Goal: Communication & Community: Answer question/provide support

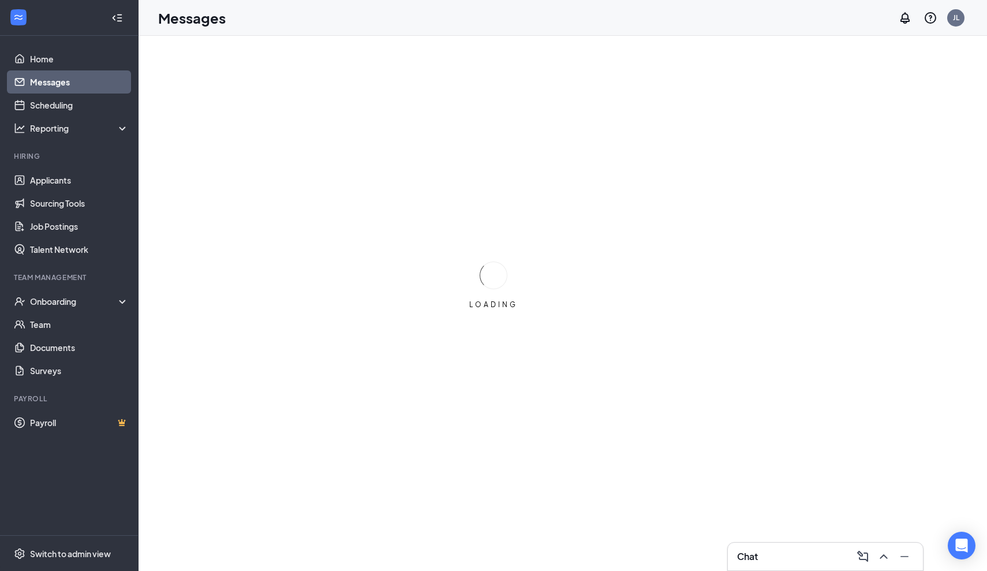
click at [39, 81] on link "Messages" at bounding box center [79, 81] width 99 height 23
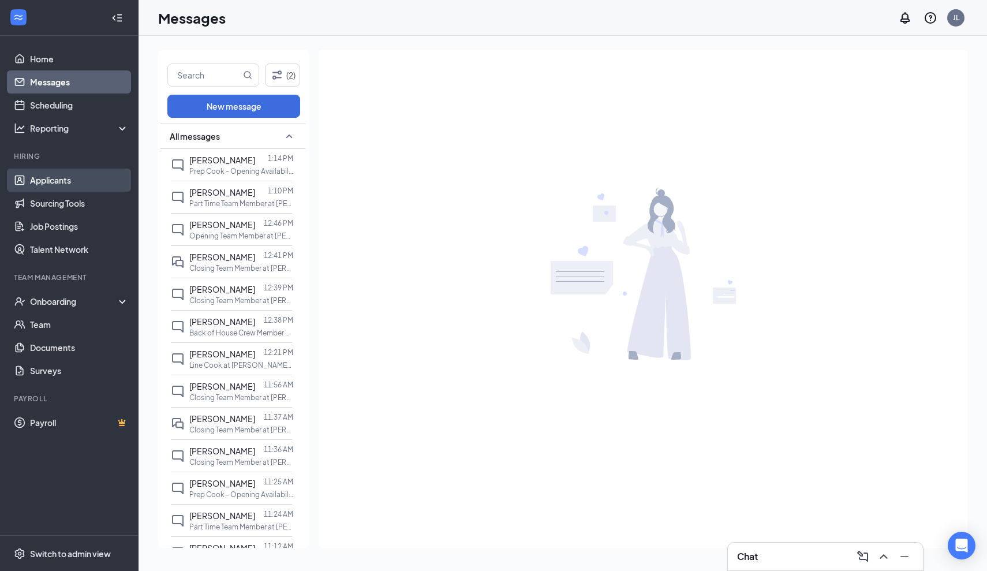
click at [75, 184] on link "Applicants" at bounding box center [79, 180] width 99 height 23
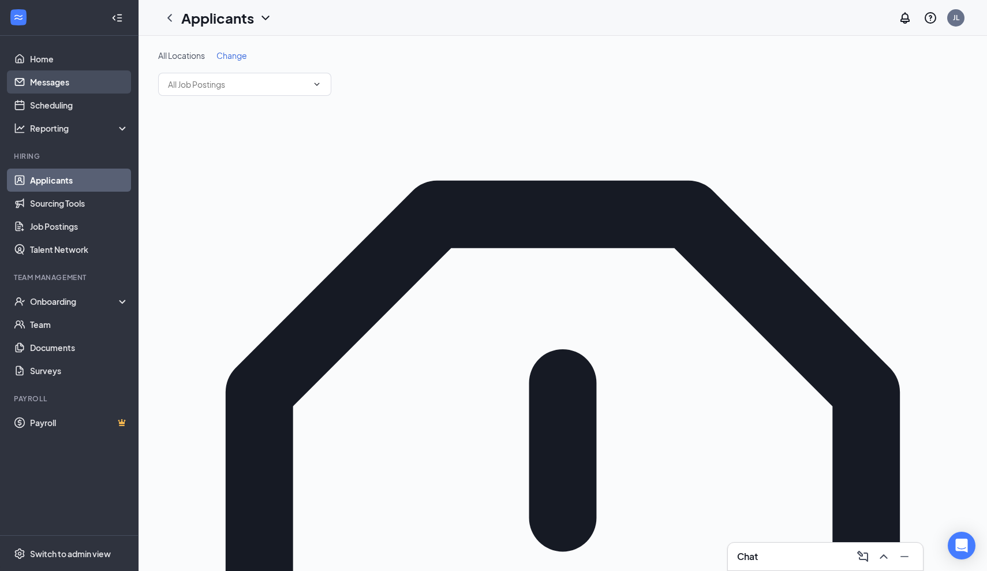
click at [55, 78] on link "Messages" at bounding box center [79, 81] width 99 height 23
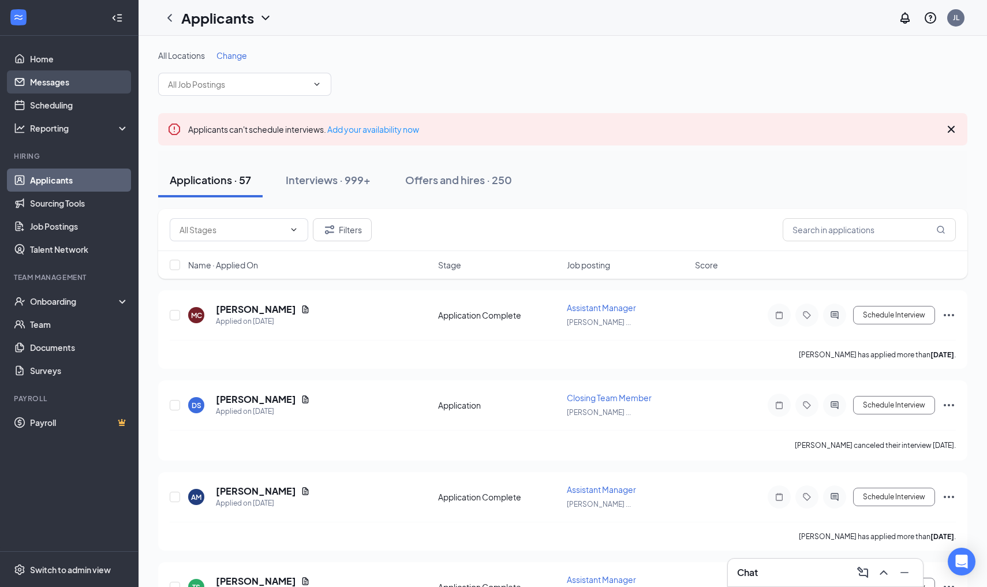
click at [51, 81] on link "Messages" at bounding box center [79, 81] width 99 height 23
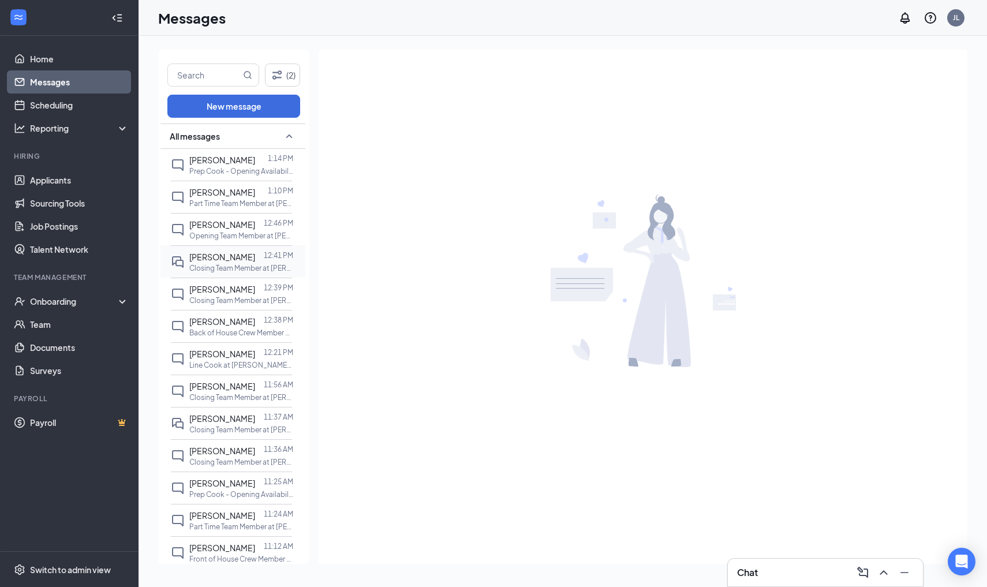
click at [212, 259] on span "[PERSON_NAME]" at bounding box center [222, 257] width 66 height 10
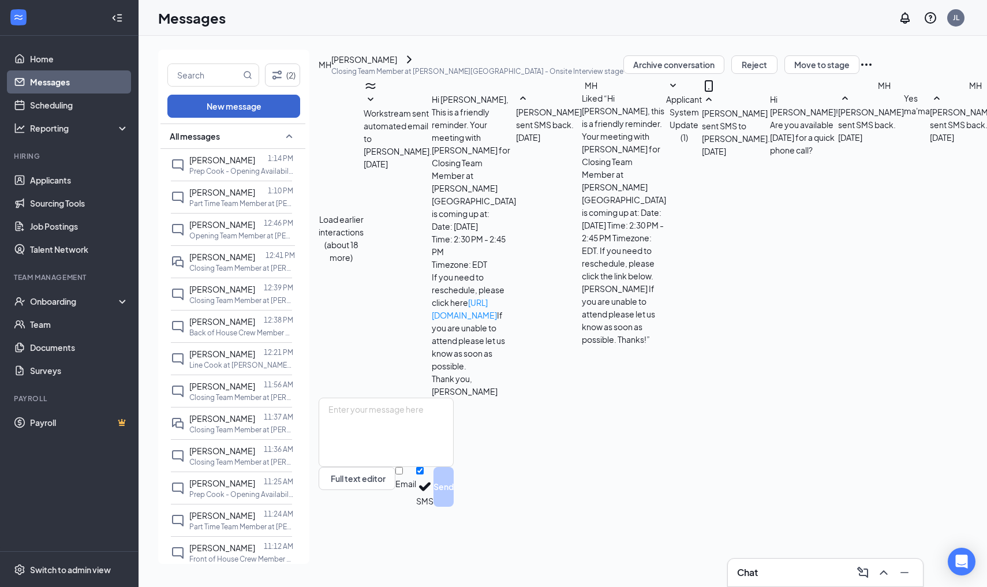
scroll to position [358, 0]
click at [59, 186] on link "Applicants" at bounding box center [79, 180] width 99 height 23
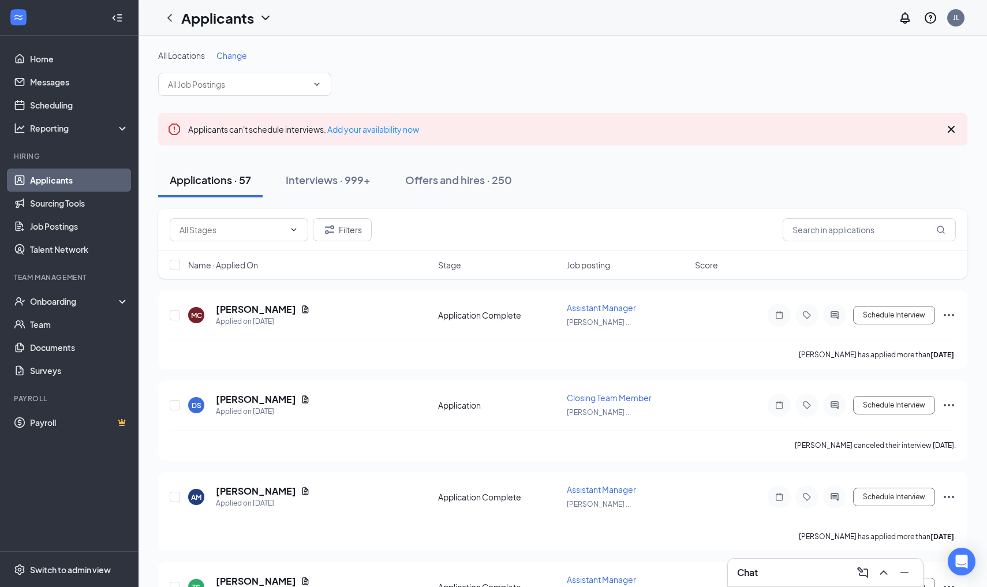
click at [237, 55] on span "Change" at bounding box center [231, 55] width 31 height 10
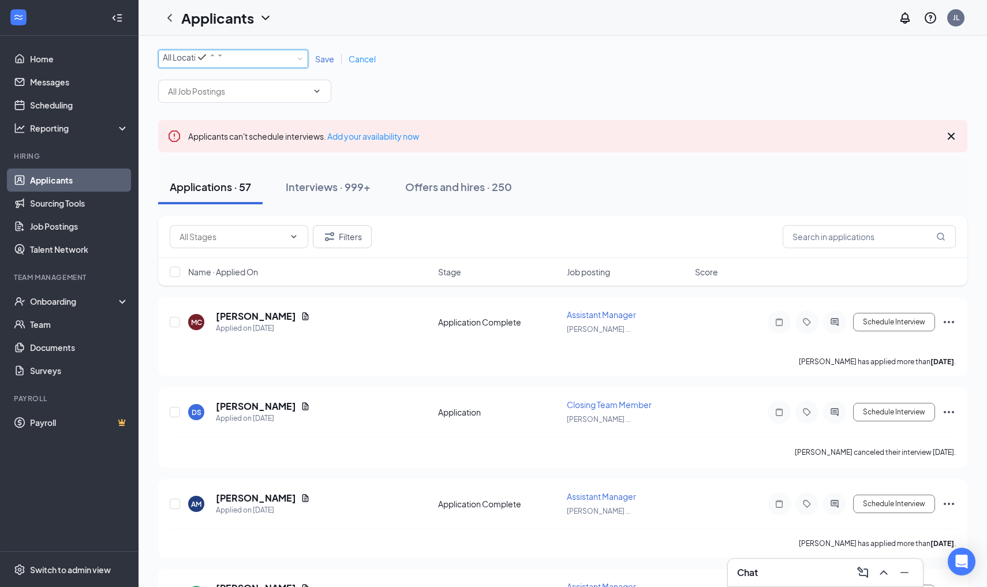
click at [223, 59] on div "All Locations" at bounding box center [193, 57] width 61 height 14
click at [247, 135] on span "Culver's - Hodges Blvd" at bounding box center [205, 130] width 84 height 10
click at [323, 59] on span "Save" at bounding box center [324, 59] width 19 height 10
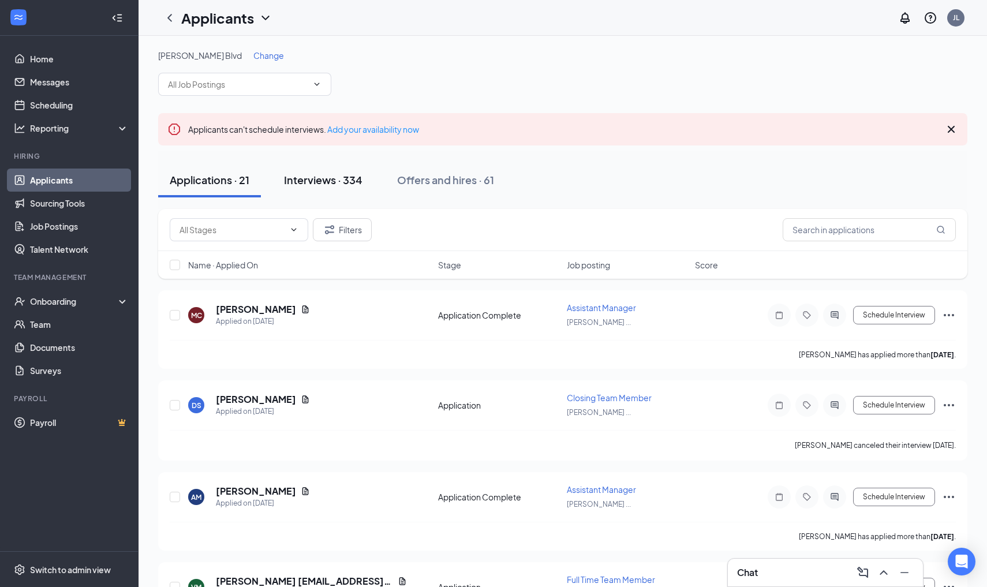
click at [327, 177] on div "Interviews · 334" at bounding box center [323, 180] width 79 height 14
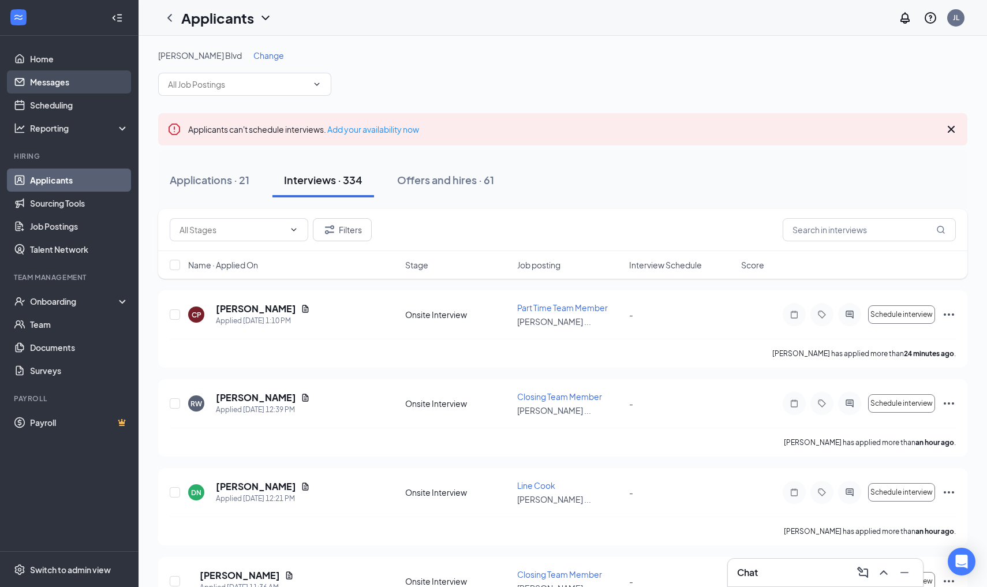
click at [30, 87] on link "Messages" at bounding box center [79, 81] width 99 height 23
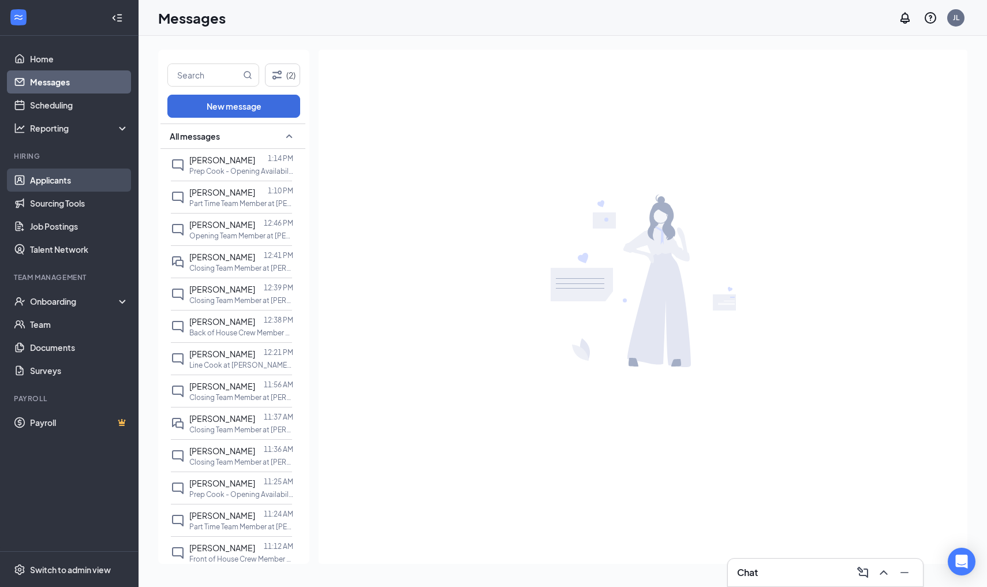
click at [52, 182] on link "Applicants" at bounding box center [79, 180] width 99 height 23
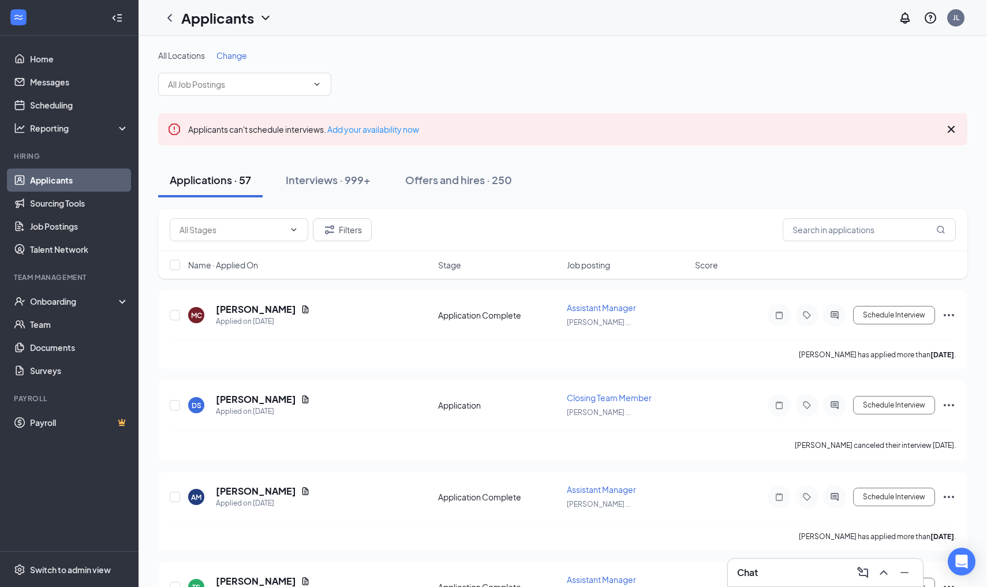
click at [224, 58] on span "Change" at bounding box center [231, 55] width 31 height 10
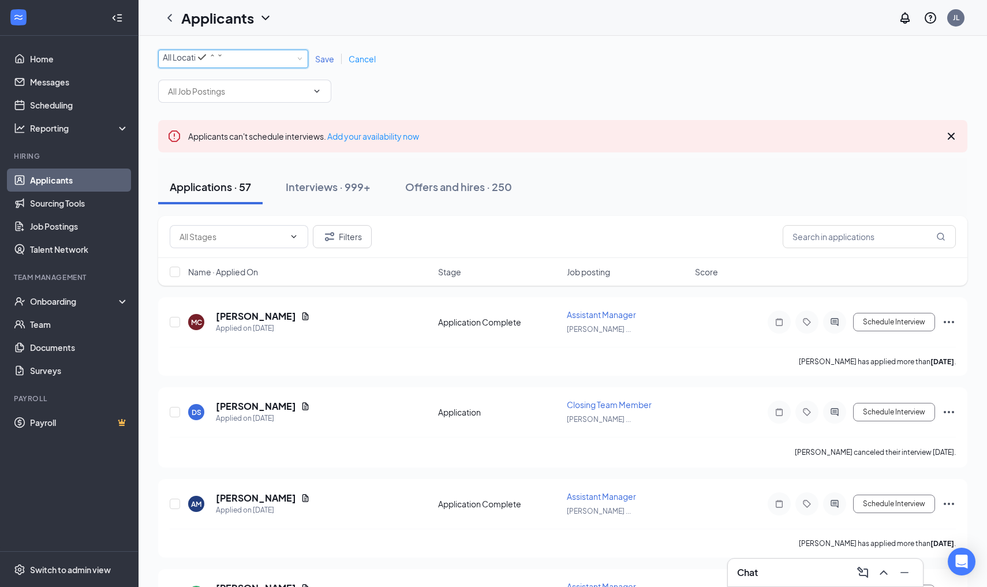
click at [223, 58] on div "All Locations" at bounding box center [193, 57] width 61 height 14
click at [215, 135] on span "Culver's - Hodges Blvd" at bounding box center [205, 130] width 84 height 10
click at [319, 64] on span "Save" at bounding box center [324, 59] width 19 height 10
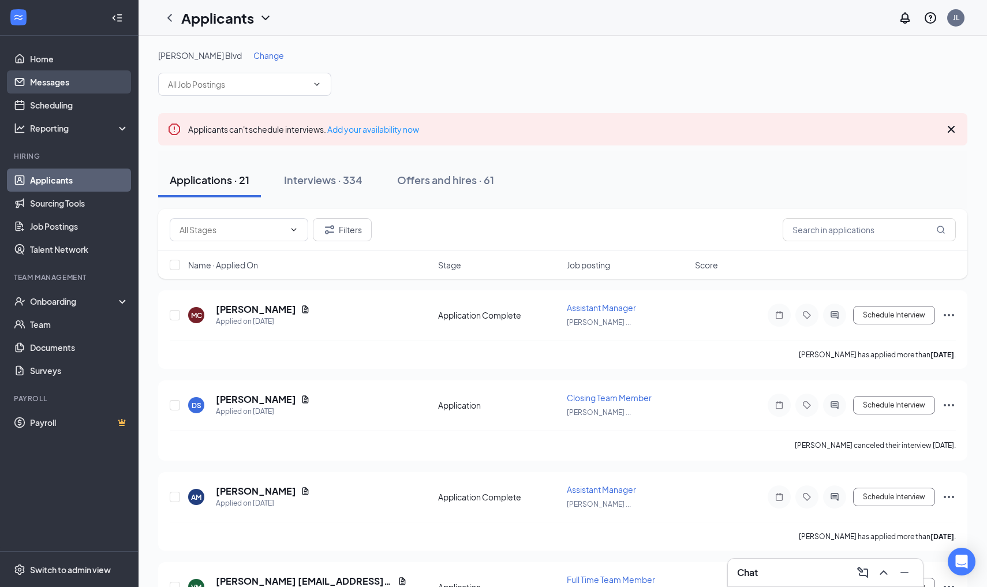
click at [38, 80] on link "Messages" at bounding box center [79, 81] width 99 height 23
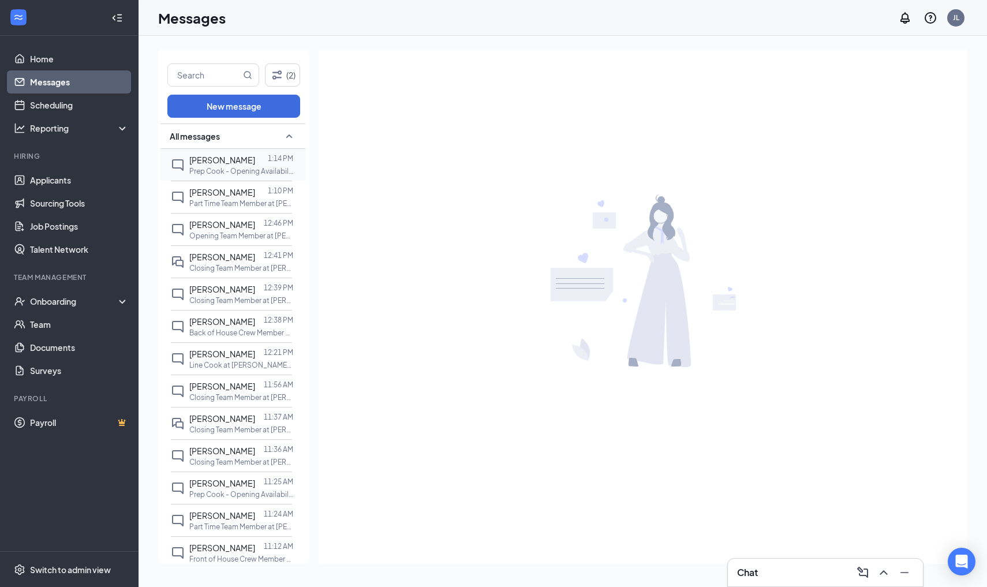
click at [222, 166] on p "Prep Cook - Opening Availability at [PERSON_NAME][GEOGRAPHIC_DATA]" at bounding box center [241, 171] width 104 height 10
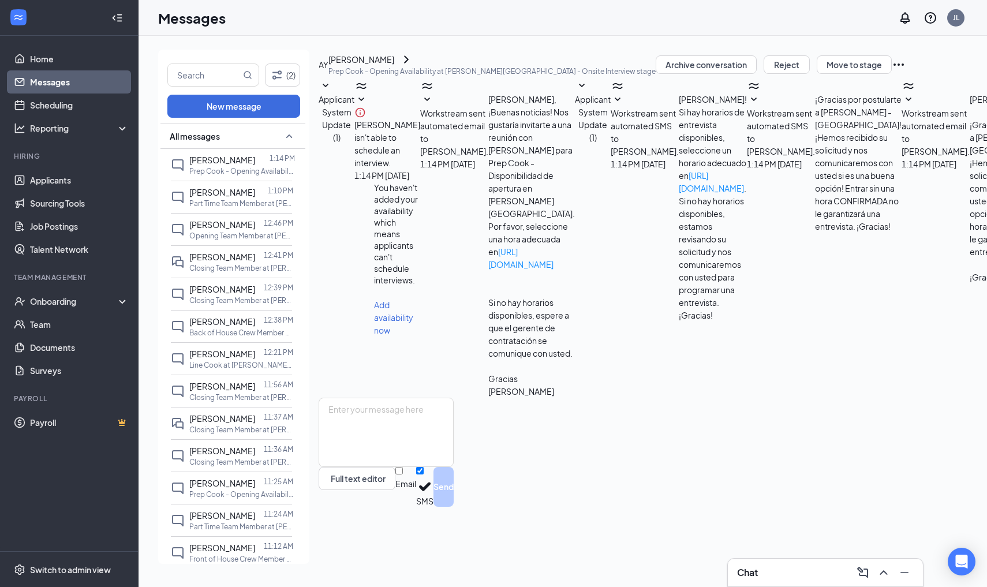
click at [379, 66] on div "[PERSON_NAME]" at bounding box center [361, 59] width 66 height 13
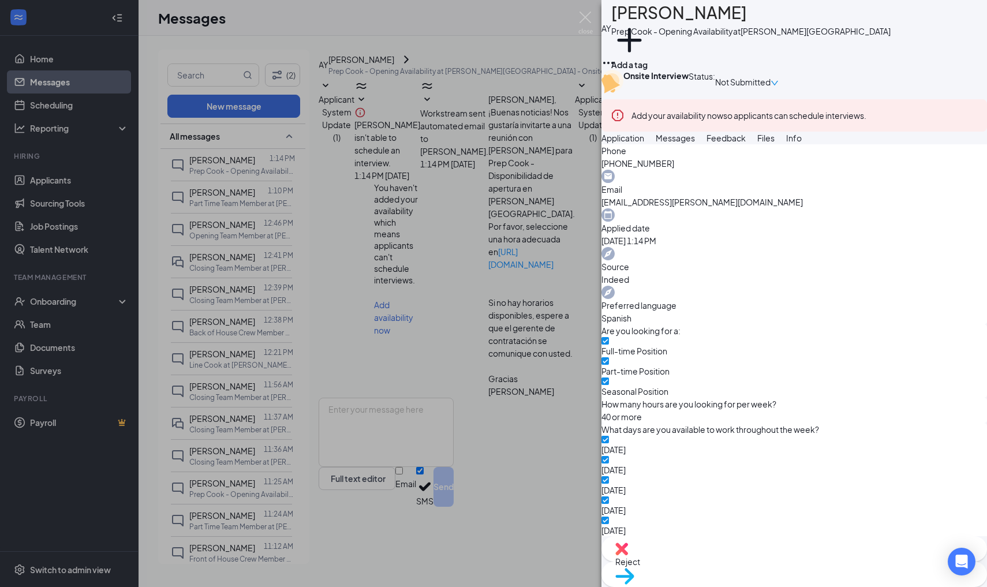
scroll to position [367, 0]
click at [585, 18] on img at bounding box center [585, 23] width 14 height 23
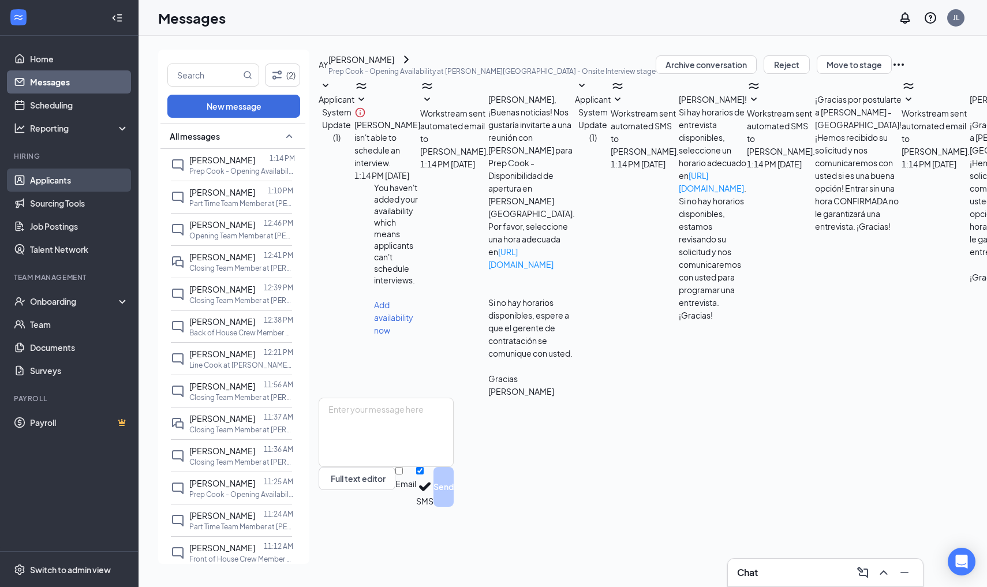
click at [57, 178] on link "Applicants" at bounding box center [79, 180] width 99 height 23
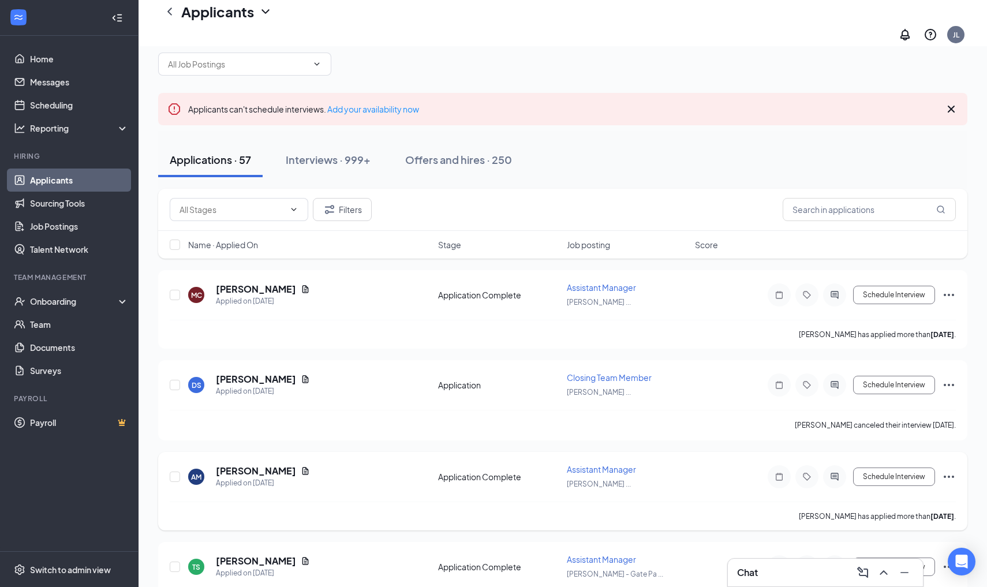
scroll to position [35, 0]
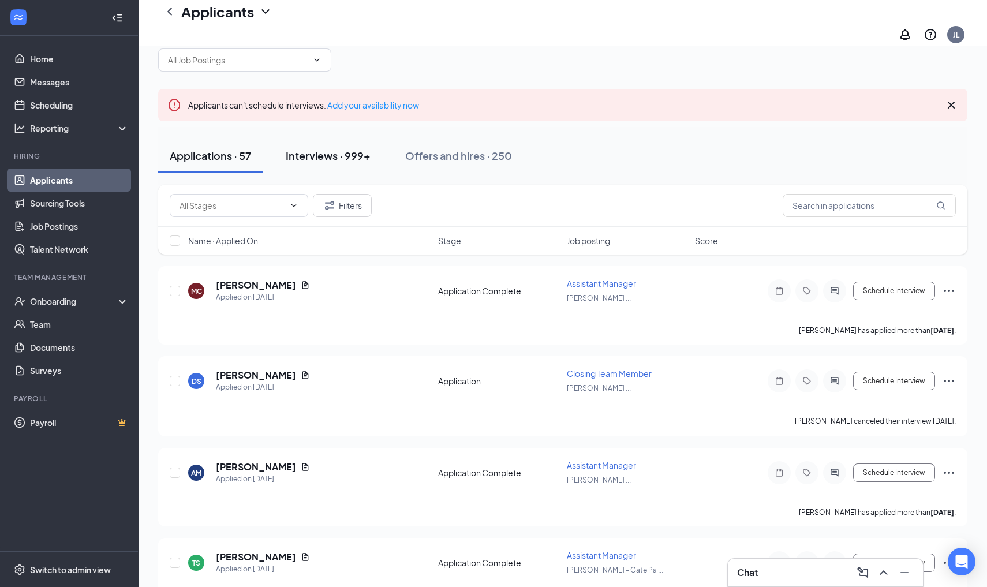
click at [349, 148] on div "Interviews · 999+" at bounding box center [328, 155] width 85 height 14
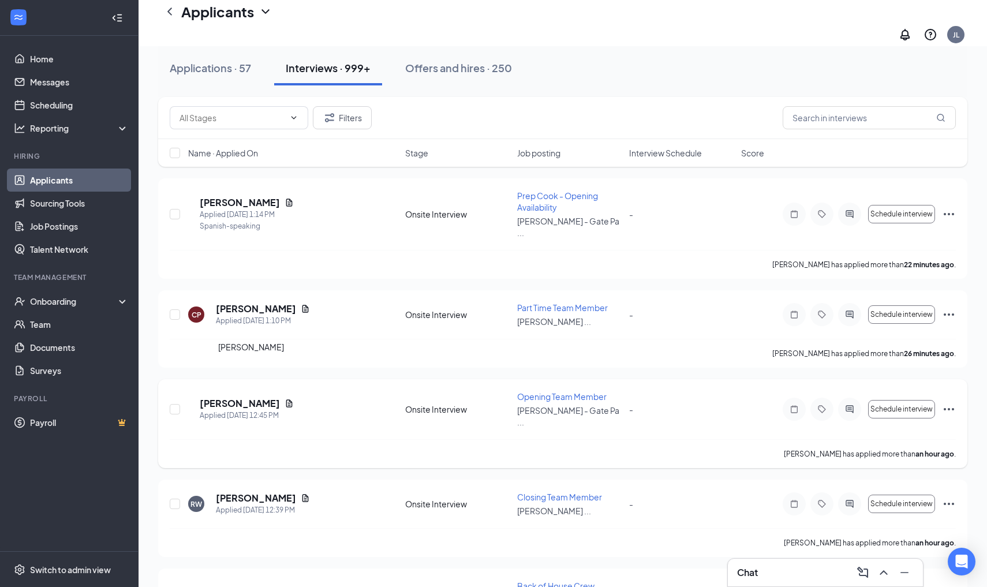
scroll to position [130, 0]
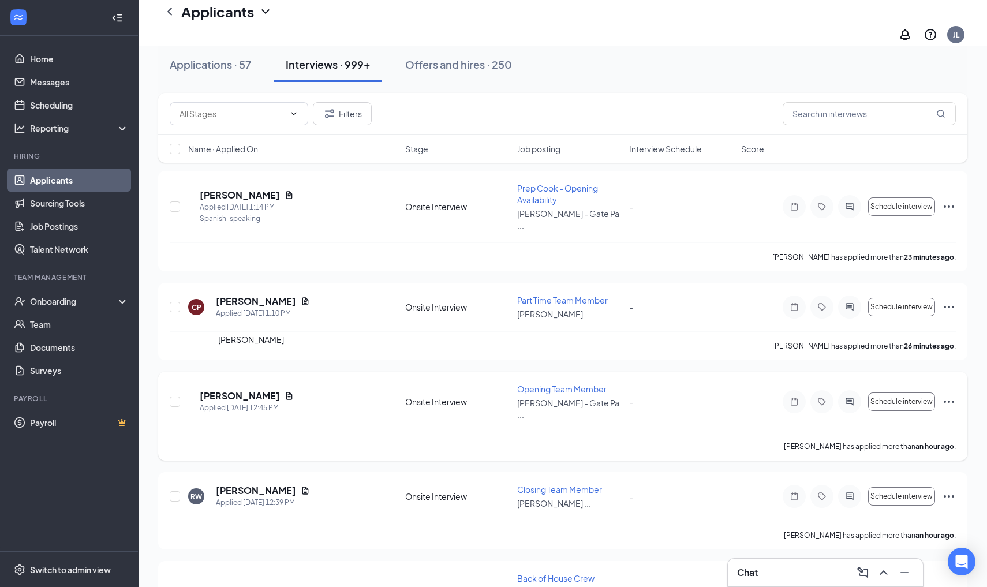
click at [253, 390] on h5 "[PERSON_NAME]" at bounding box center [240, 396] width 80 height 13
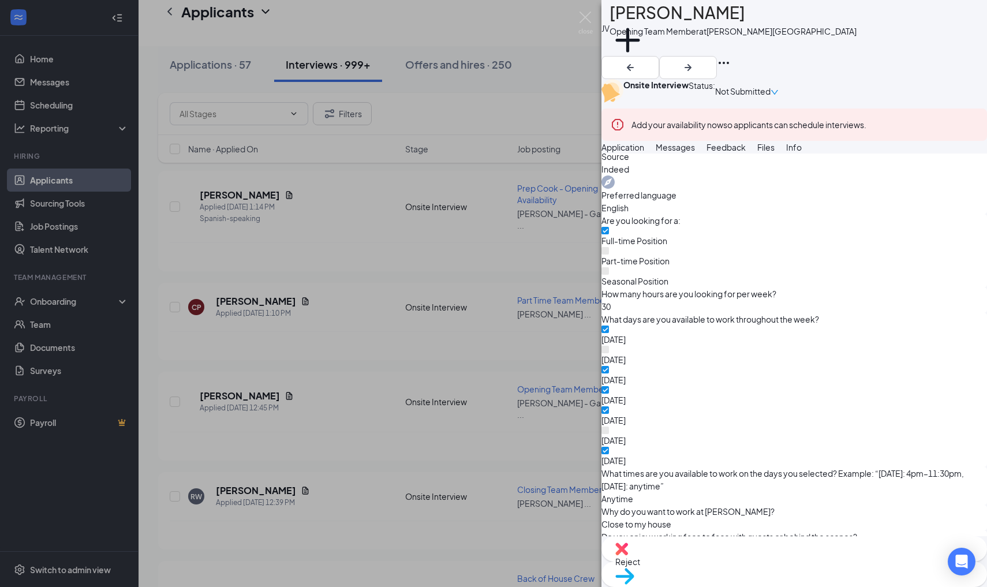
scroll to position [544, 0]
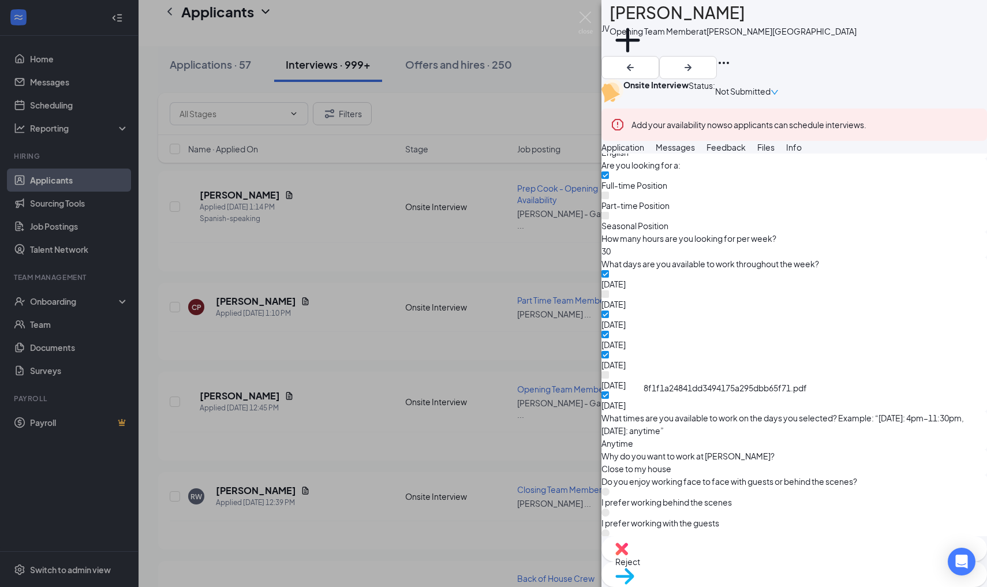
click at [420, 409] on div "JV Joshua Vail Opening Team Member at Culver's - Gate Parkway Add a tag Onsite …" at bounding box center [493, 293] width 987 height 587
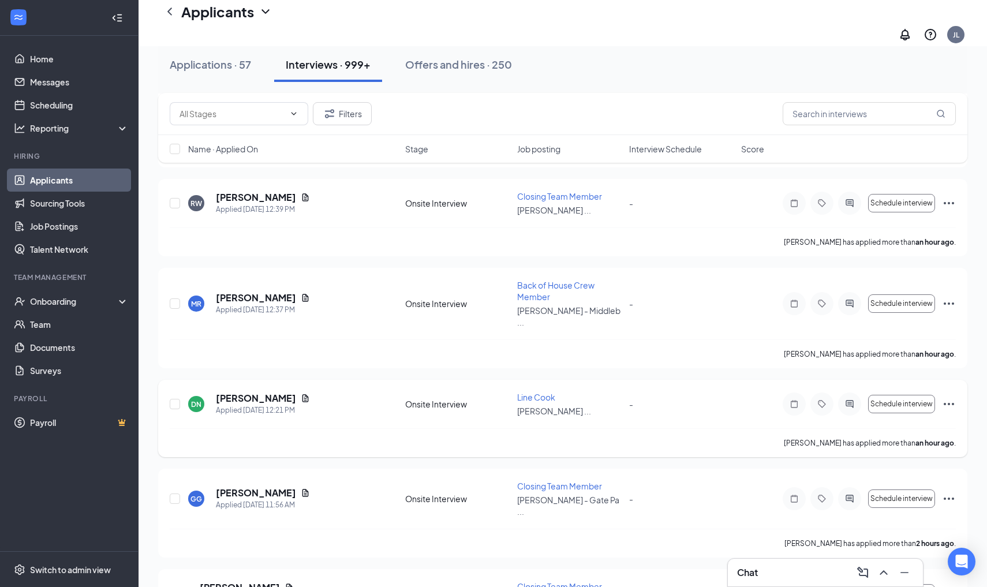
scroll to position [424, 0]
click at [252, 485] on h5 "[PERSON_NAME]" at bounding box center [256, 491] width 80 height 13
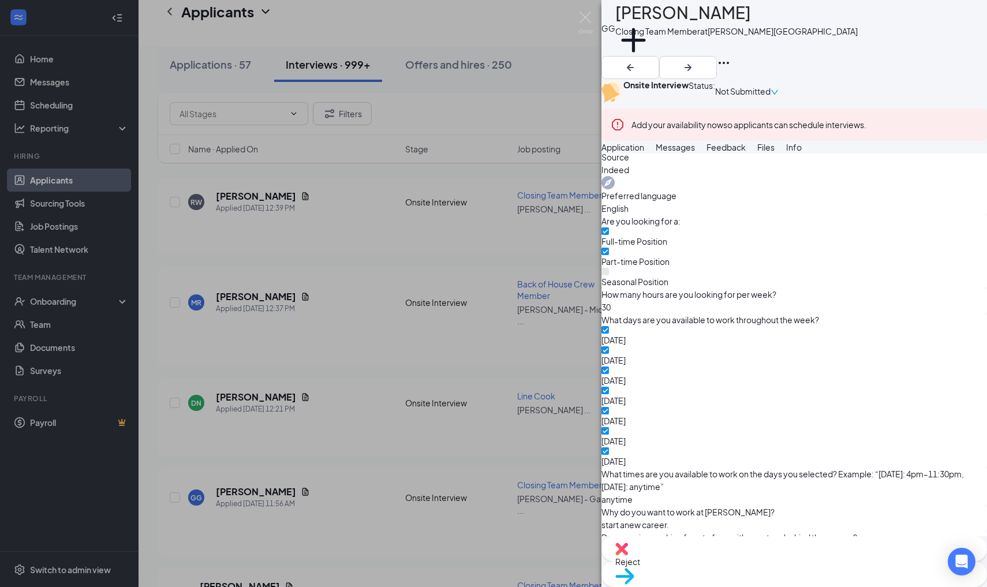
scroll to position [490, 0]
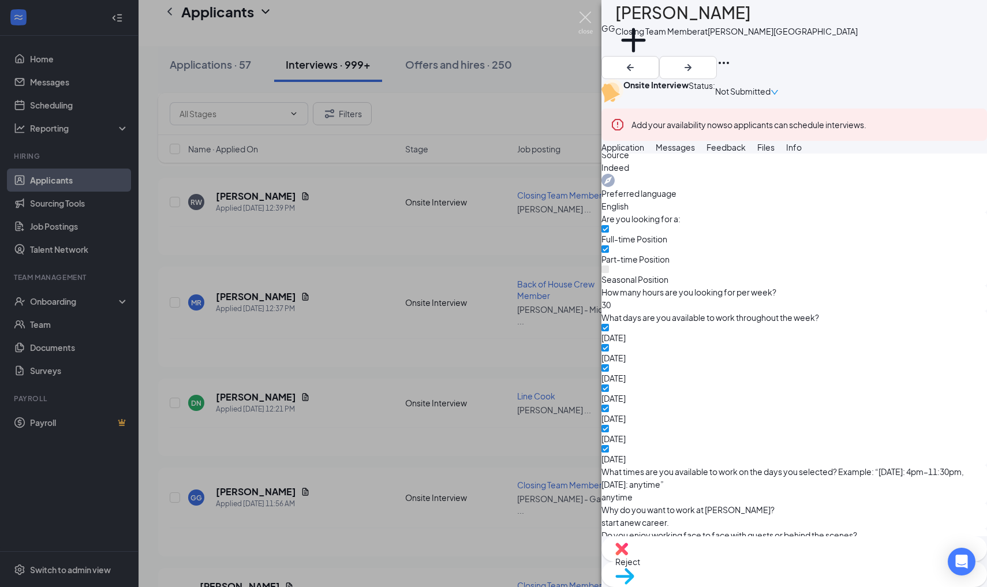
click at [591, 23] on img at bounding box center [585, 23] width 14 height 23
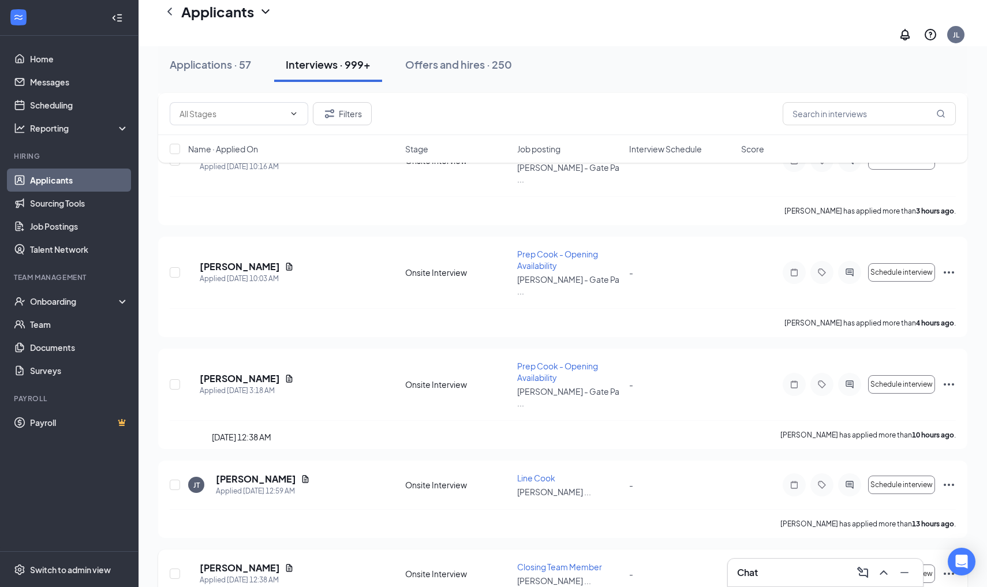
scroll to position [1568, 0]
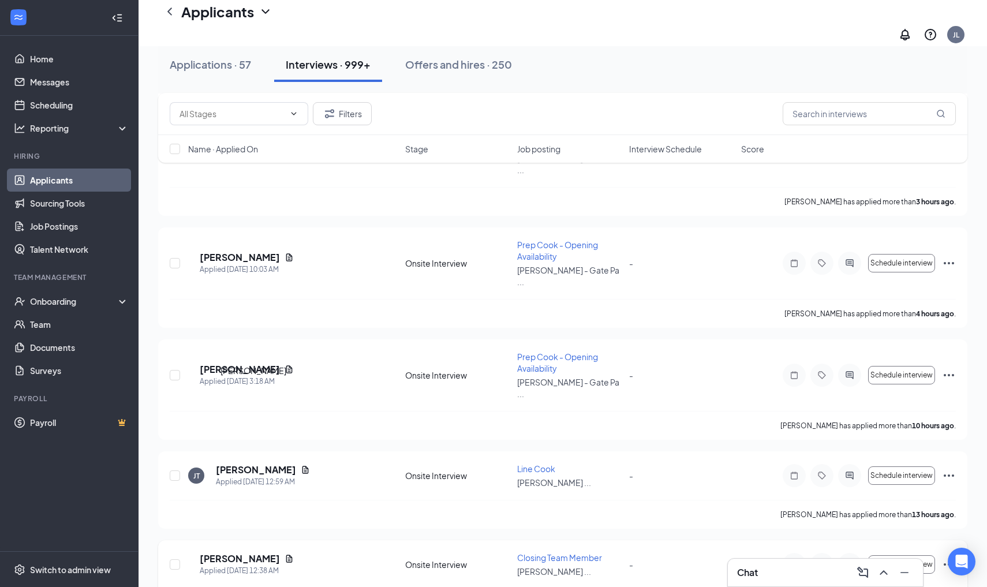
click at [246, 552] on h5 "Ladon Speights" at bounding box center [240, 558] width 80 height 13
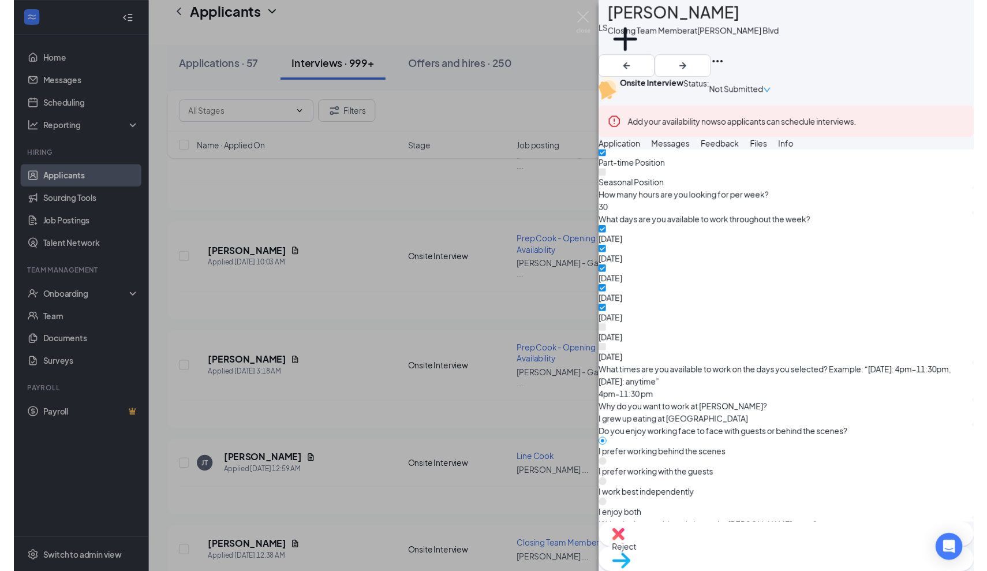
scroll to position [583, 0]
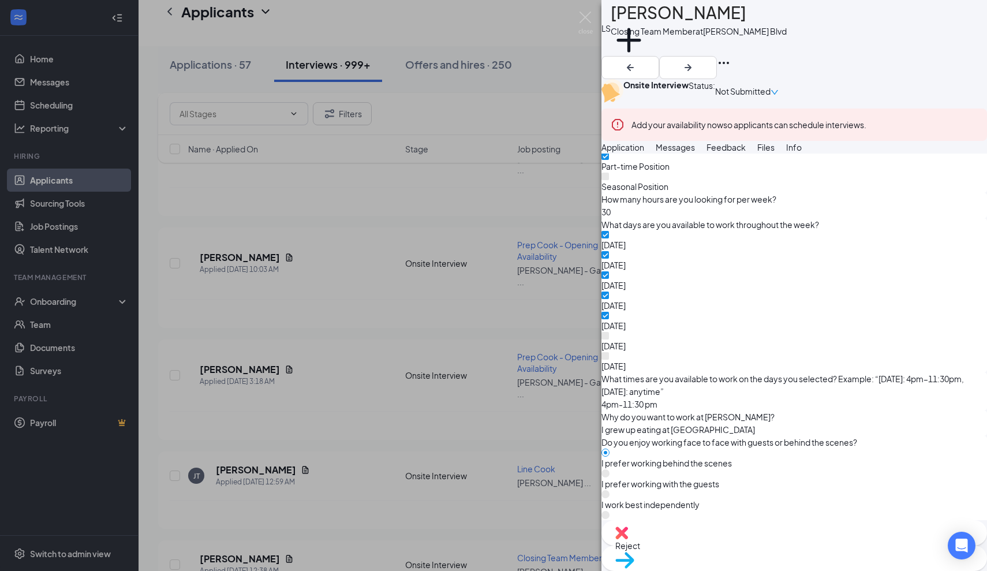
click at [695, 152] on span "Messages" at bounding box center [675, 147] width 39 height 10
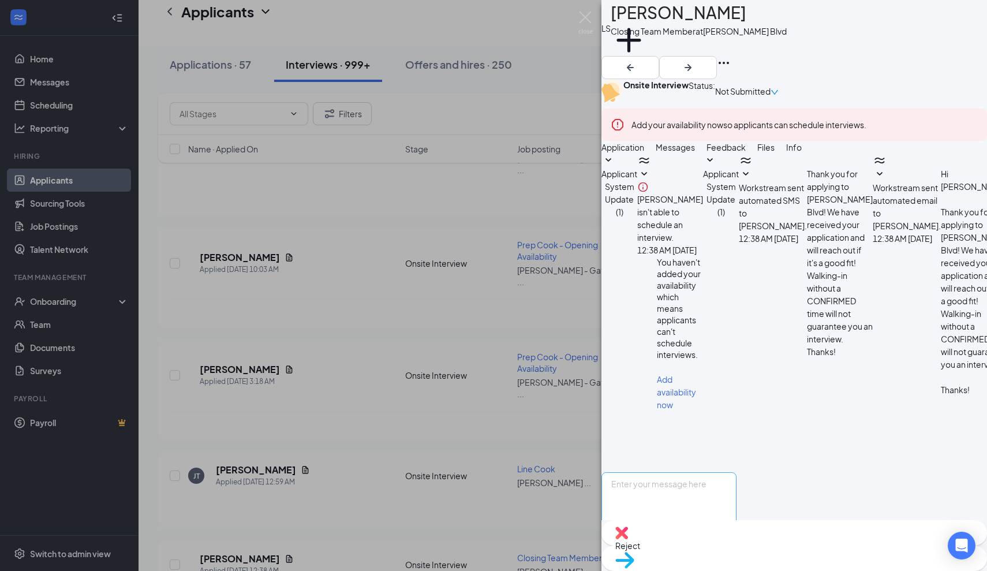
scroll to position [133, 0]
click at [662, 472] on textarea at bounding box center [669, 506] width 135 height 69
click at [581, 21] on img at bounding box center [585, 23] width 14 height 23
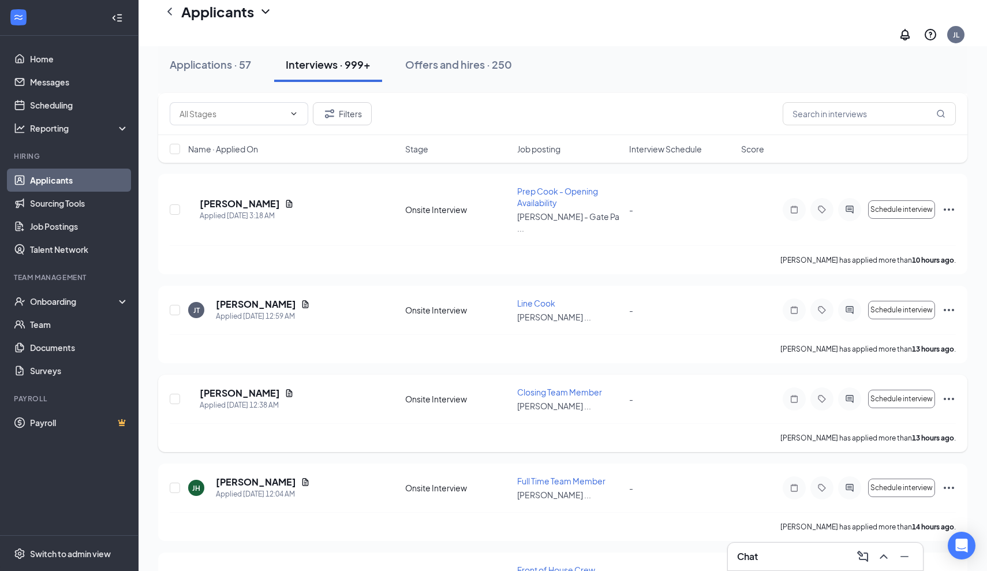
scroll to position [1739, 0]
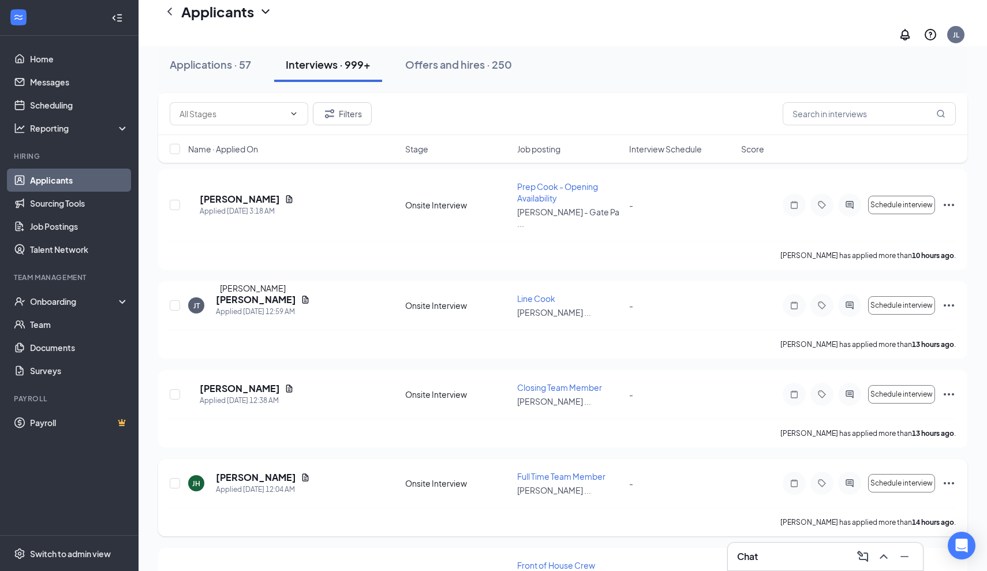
click at [248, 471] on h5 "Jaden Hatcher" at bounding box center [256, 477] width 80 height 13
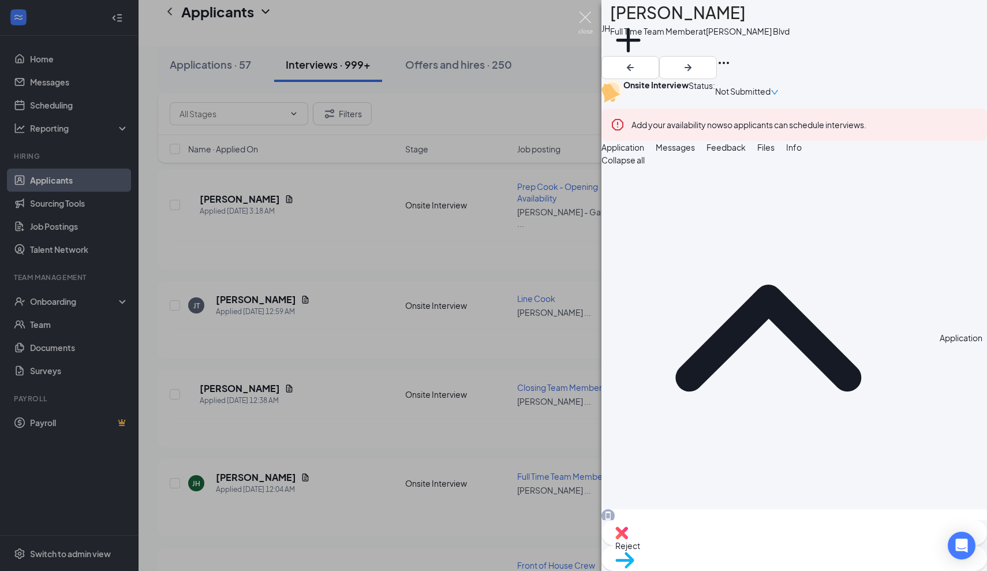
click at [588, 18] on img at bounding box center [585, 23] width 14 height 23
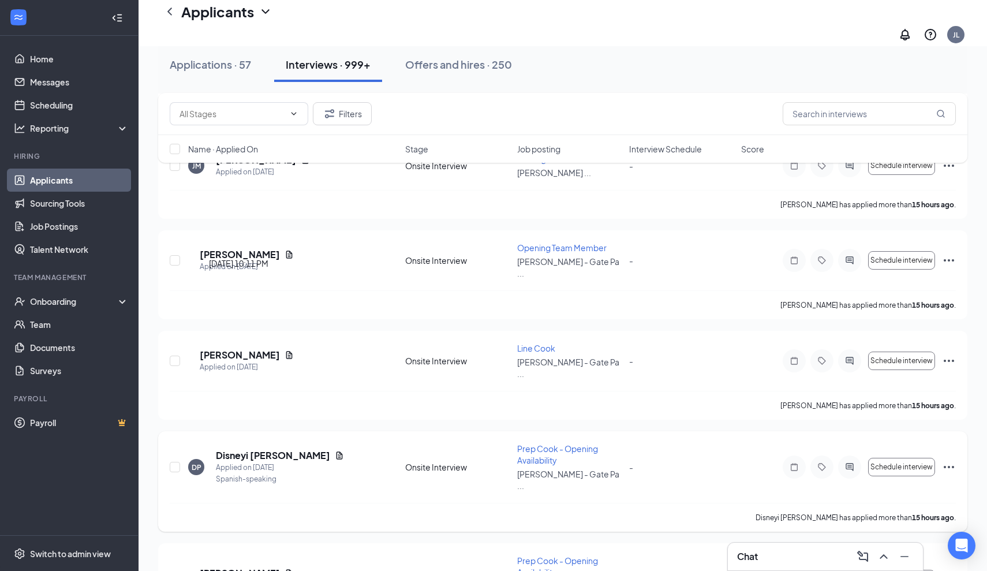
scroll to position [2370, 0]
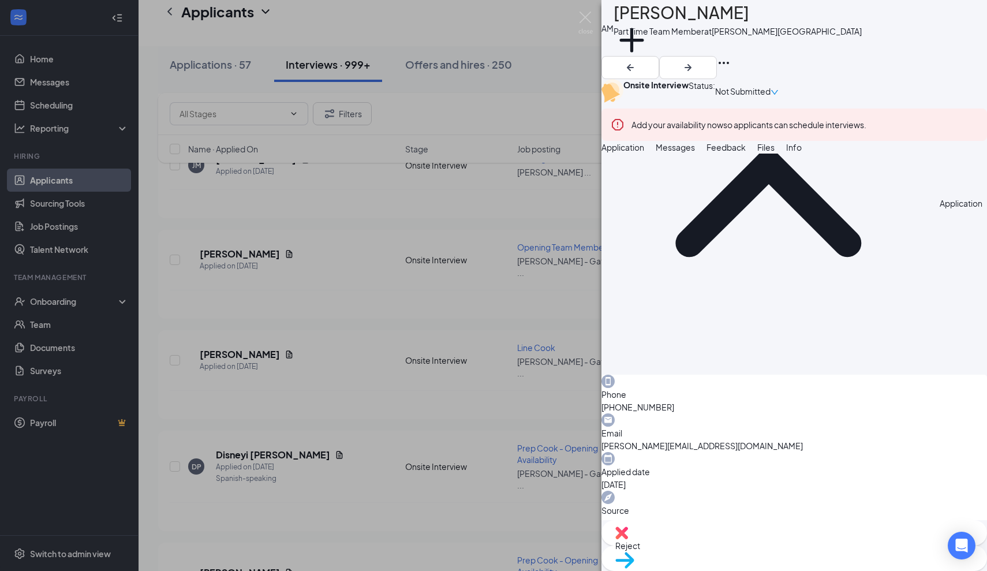
scroll to position [134, 0]
click at [415, 506] on div "AM Alexandra Manaois Part Time Team Member at Culver's - Gate Parkway Add a tag…" at bounding box center [493, 285] width 987 height 571
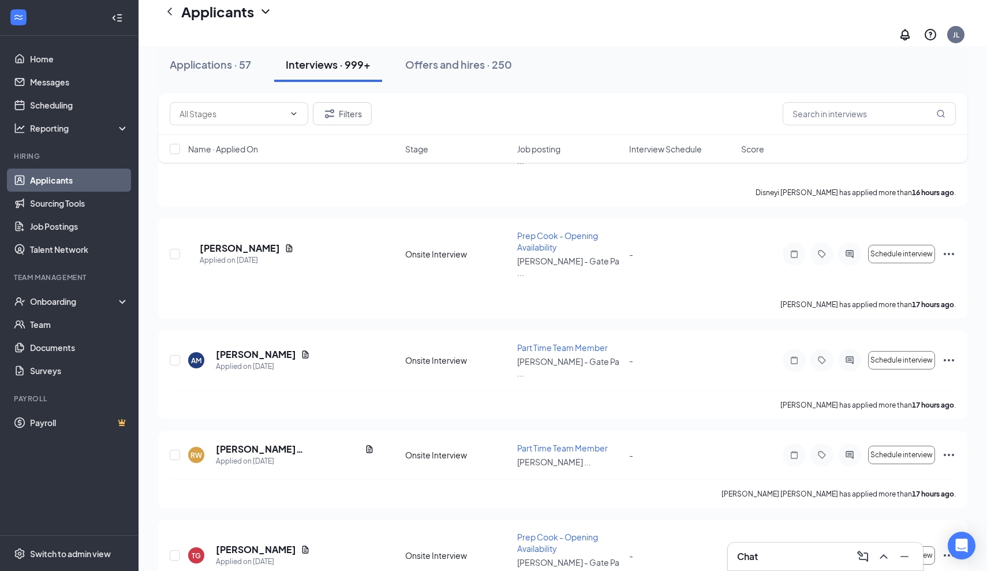
scroll to position [2694, 0]
click at [252, 443] on h5 "Rihanna Ward" at bounding box center [288, 449] width 144 height 13
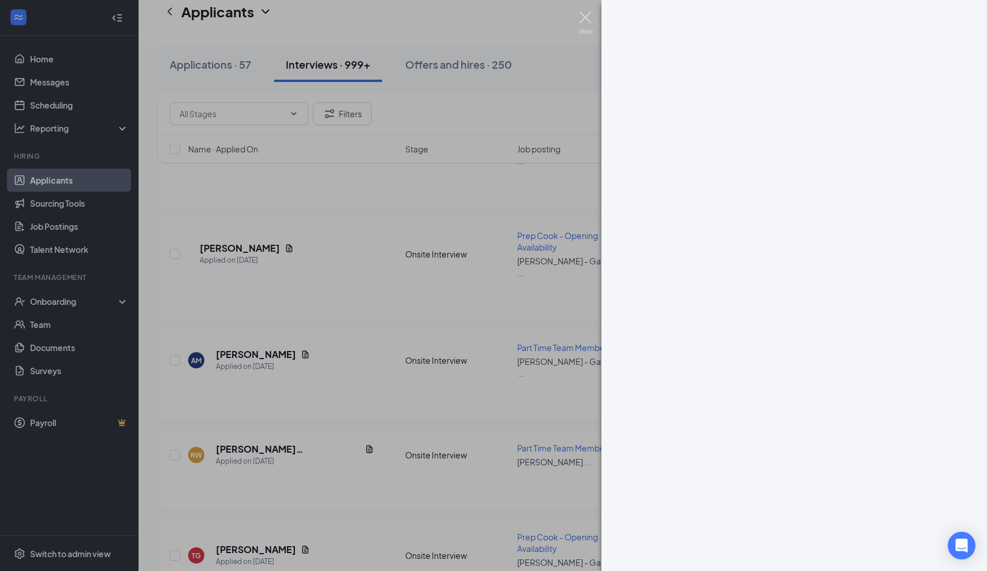
click at [581, 20] on img at bounding box center [585, 23] width 14 height 23
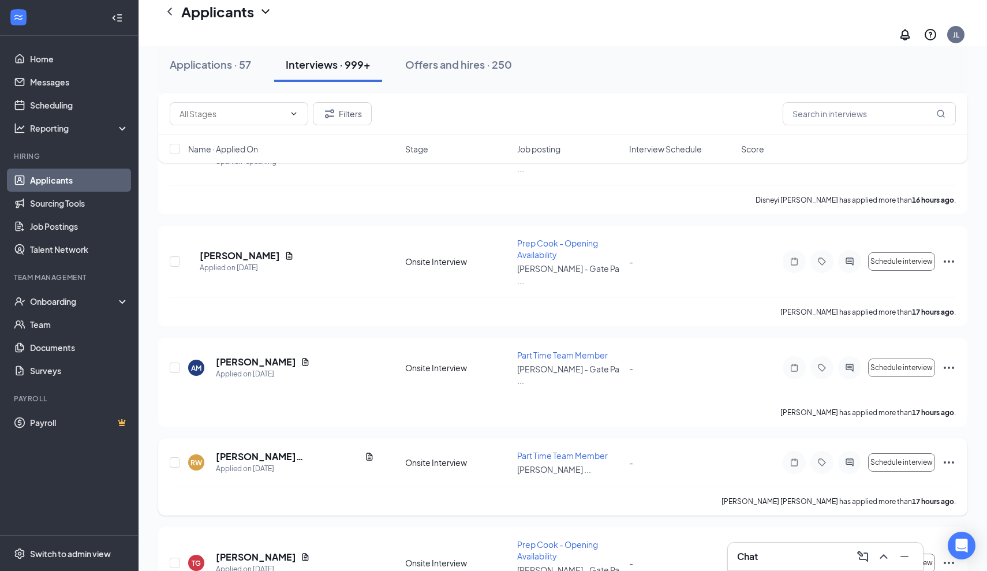
scroll to position [2695, 0]
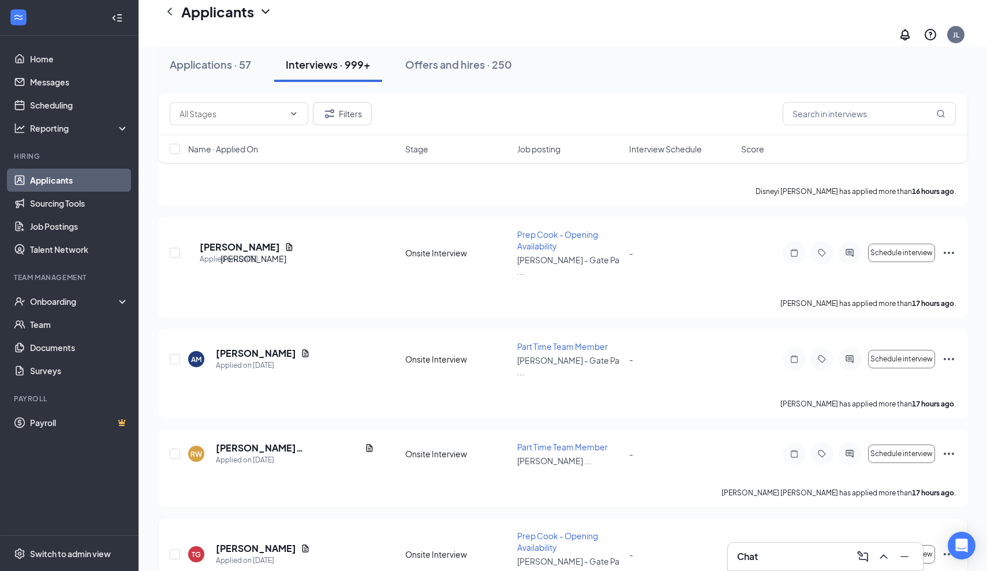
click at [256, 542] on h5 "Taurean Gaskin" at bounding box center [256, 548] width 80 height 13
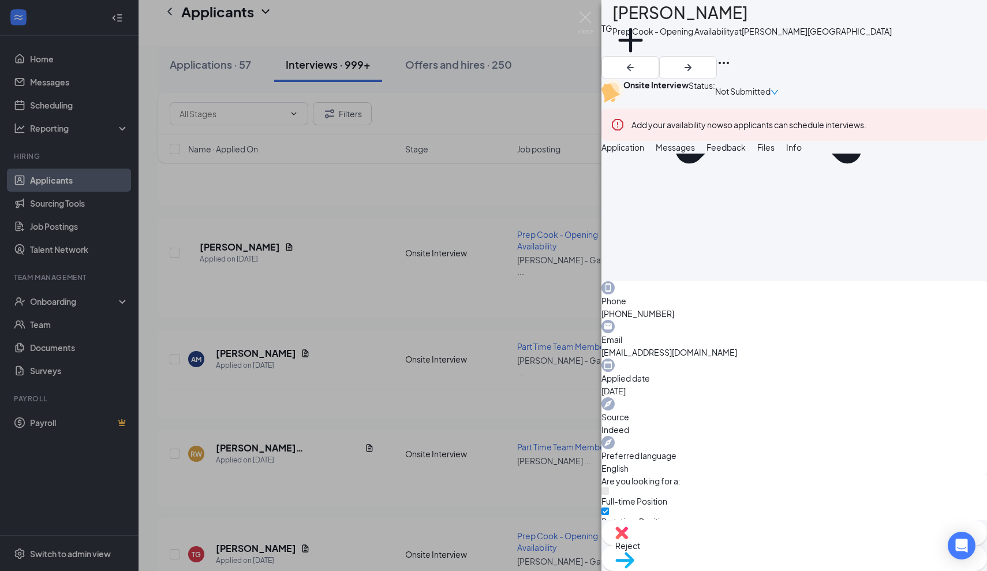
scroll to position [641, 0]
click at [589, 18] on img at bounding box center [585, 23] width 14 height 23
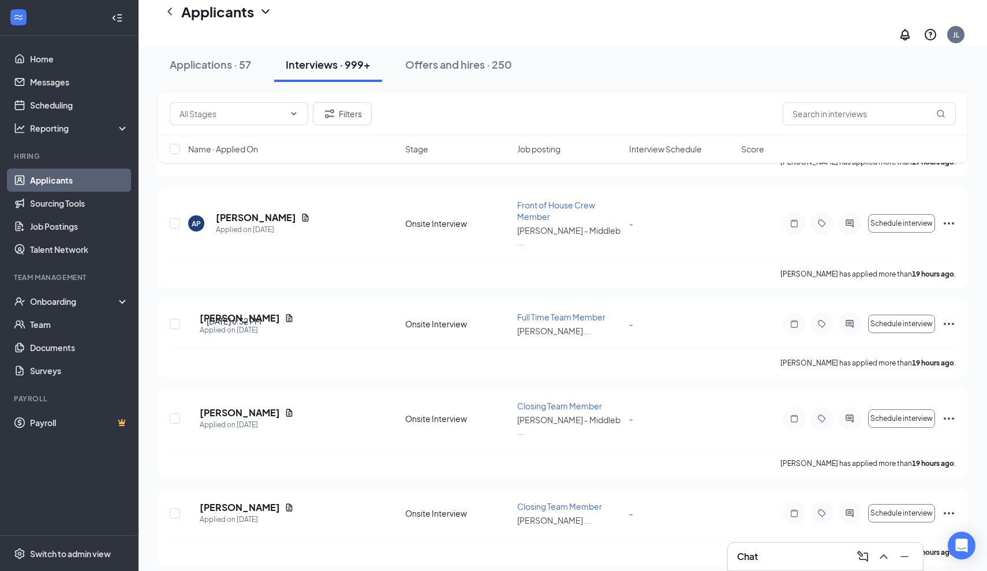
scroll to position [3373, 0]
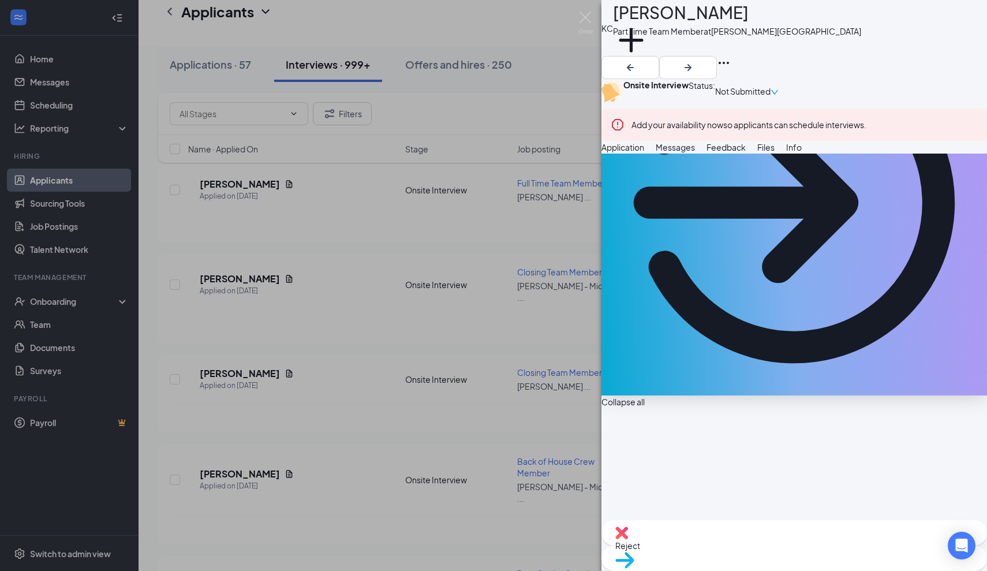
scroll to position [171, 0]
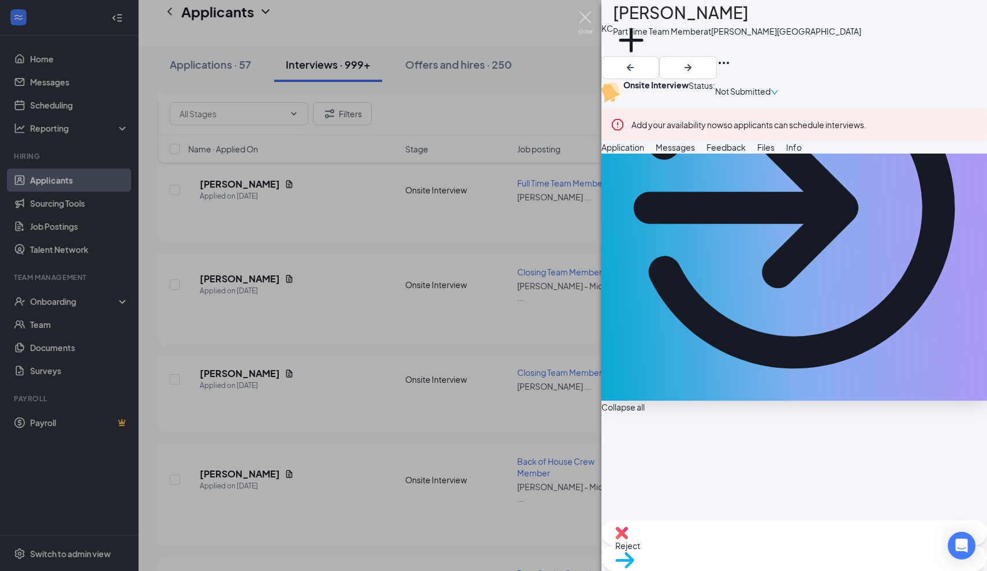
click at [584, 19] on img at bounding box center [585, 23] width 14 height 23
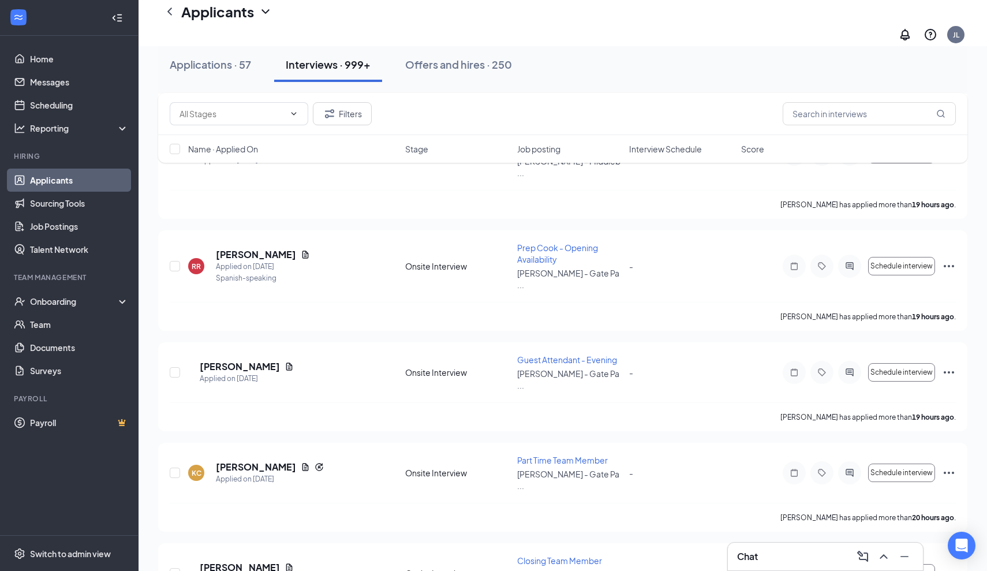
scroll to position [3732, 0]
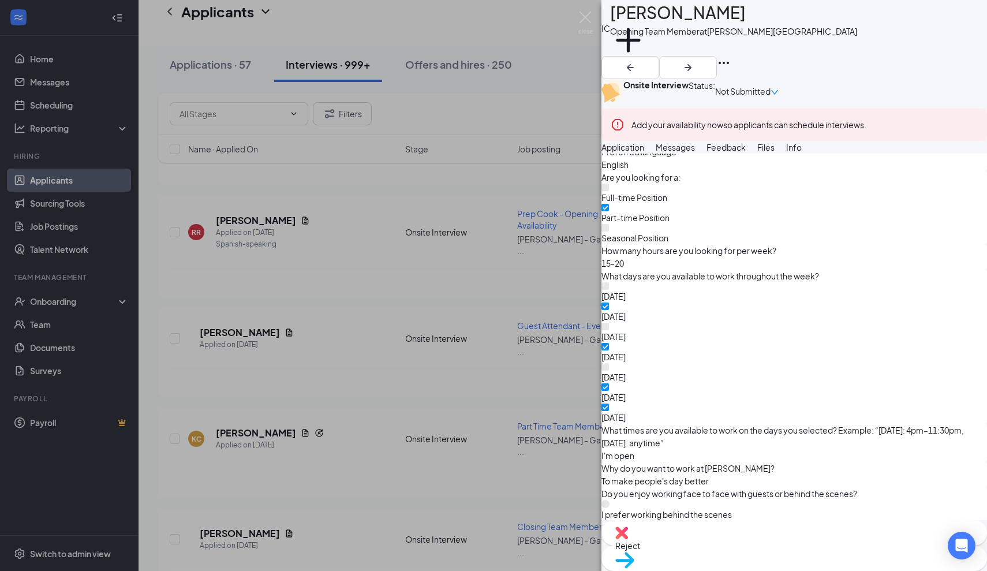
scroll to position [541, 0]
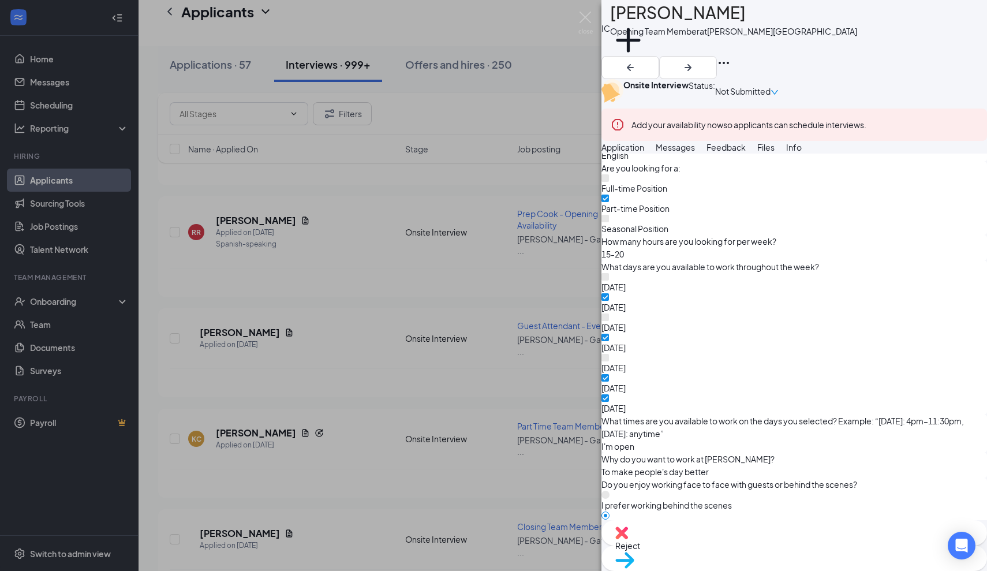
click at [587, 18] on img at bounding box center [585, 23] width 14 height 23
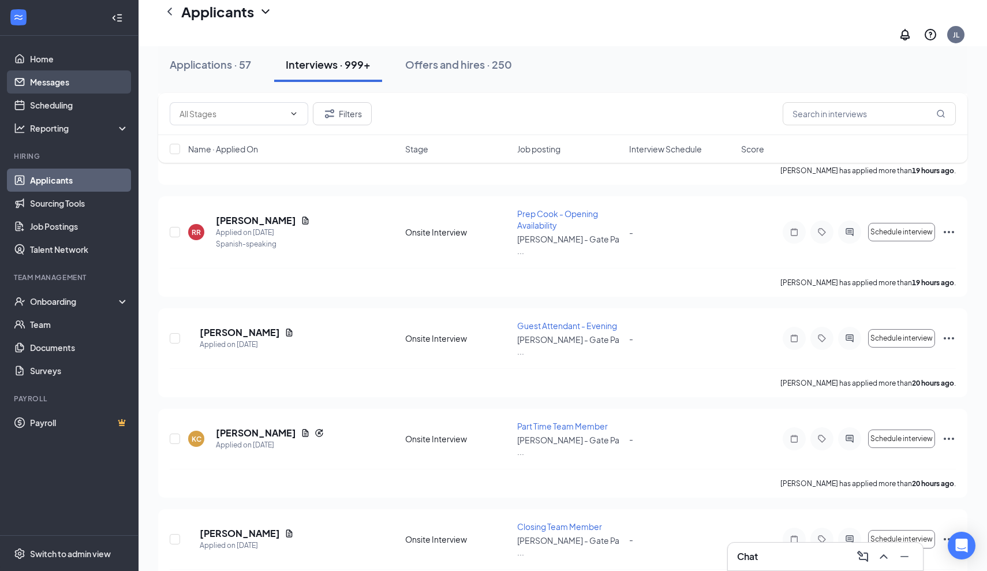
click at [83, 84] on link "Messages" at bounding box center [79, 81] width 99 height 23
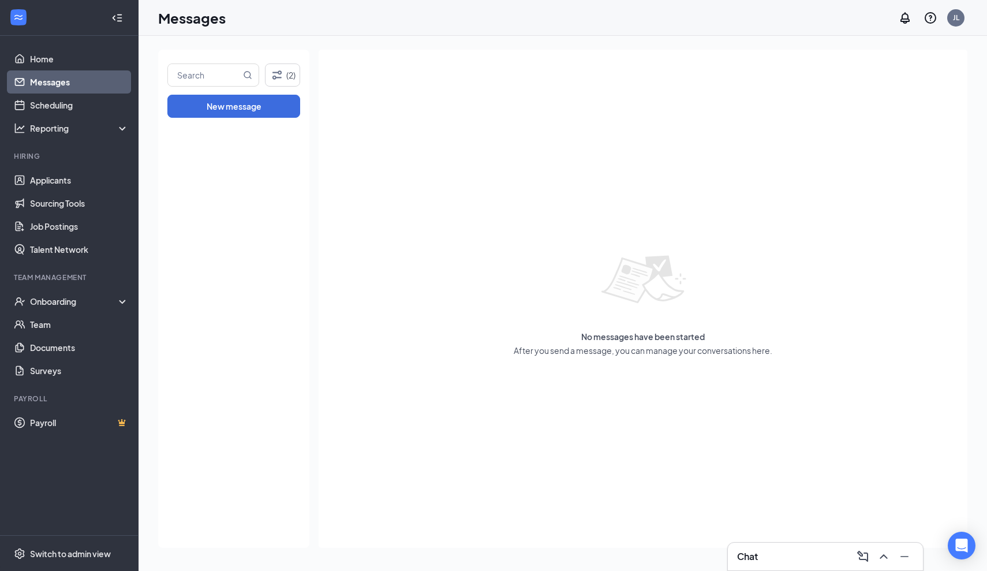
drag, startPoint x: 424, startPoint y: 27, endPoint x: 910, endPoint y: 141, distance: 500.0
click at [910, 141] on div "No messages have been started After you send a message, you can manage your con…" at bounding box center [643, 299] width 649 height 498
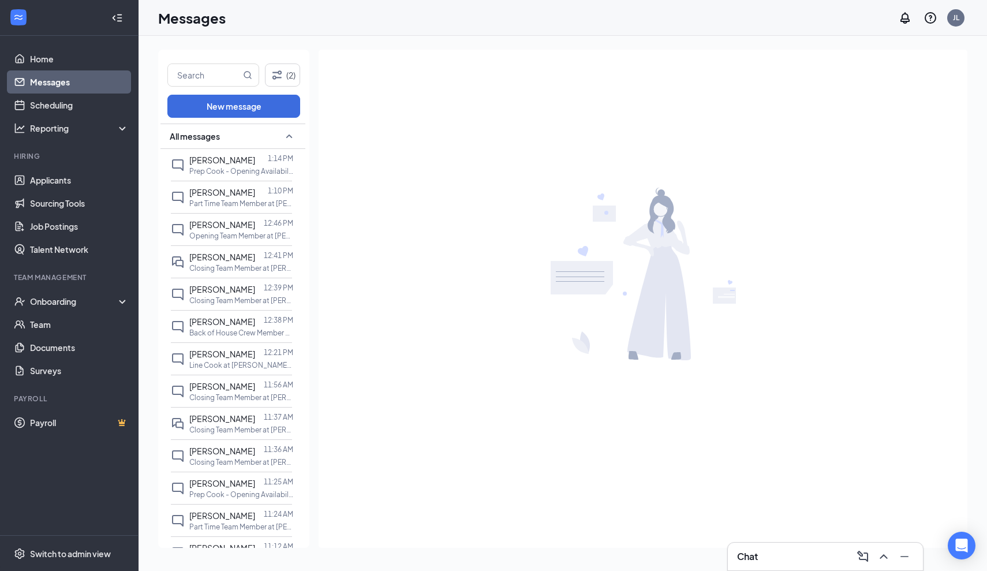
drag, startPoint x: 789, startPoint y: 171, endPoint x: 811, endPoint y: 214, distance: 48.3
click at [809, 210] on div at bounding box center [643, 274] width 649 height 449
click at [213, 262] on div "[PERSON_NAME]" at bounding box center [222, 257] width 66 height 13
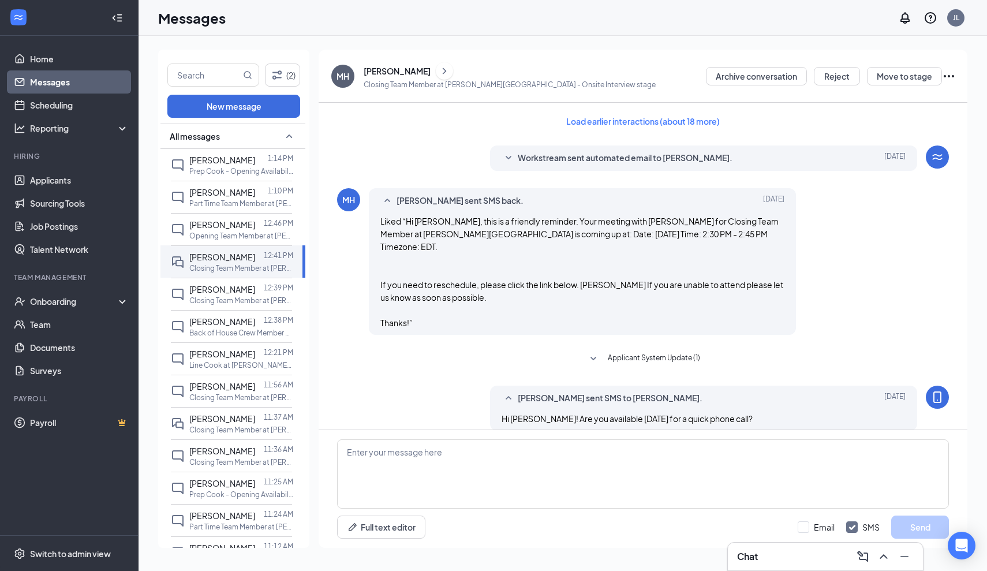
scroll to position [374, 0]
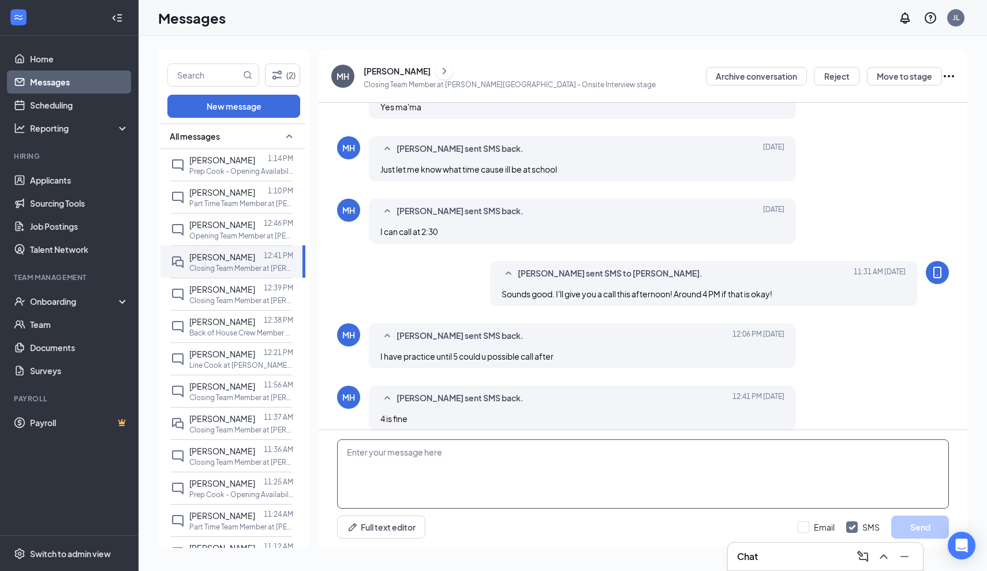
click at [507, 471] on textarea at bounding box center [643, 473] width 612 height 69
type textarea "I can call after your practice! Just text me when your done."
click at [912, 527] on button "Send" at bounding box center [920, 527] width 58 height 23
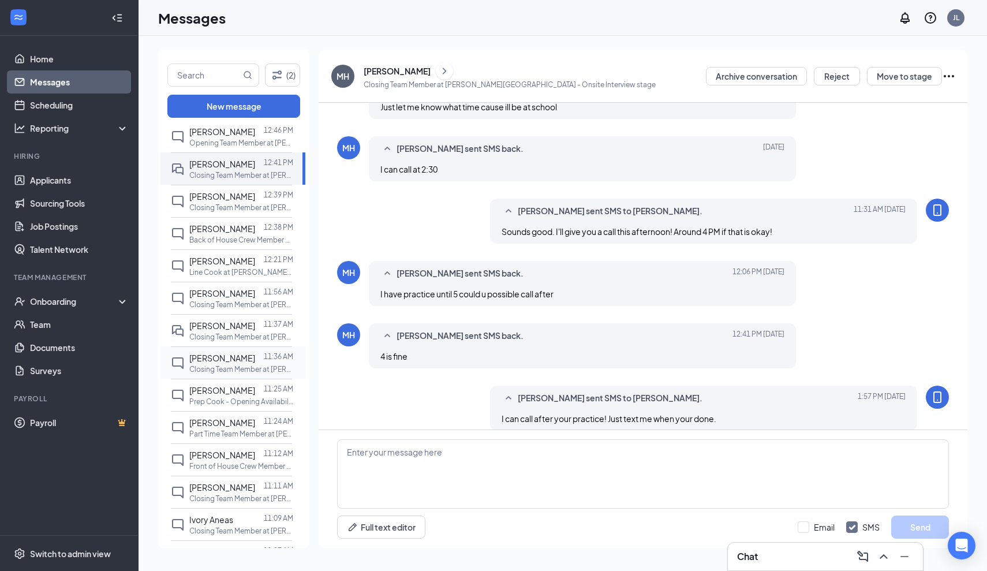
scroll to position [102, 0]
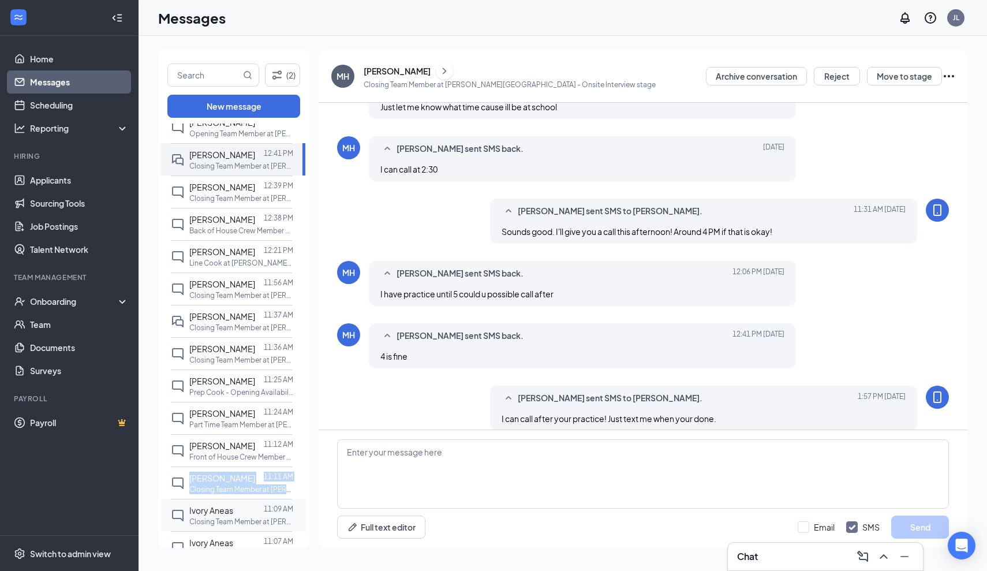
drag, startPoint x: 228, startPoint y: 472, endPoint x: 229, endPoint y: 506, distance: 34.1
click at [229, 506] on div "All messages Angel Yañez 1:14 PM Prep Cook - Opening Availability at Culver's -…" at bounding box center [232, 356] width 145 height 671
drag, startPoint x: 230, startPoint y: 502, endPoint x: 263, endPoint y: 485, distance: 36.4
click at [262, 486] on div "All messages Angel Yañez 1:14 PM Prep Cook - Opening Availability at Culver's -…" at bounding box center [232, 356] width 145 height 671
click at [81, 176] on link "Applicants" at bounding box center [79, 180] width 99 height 23
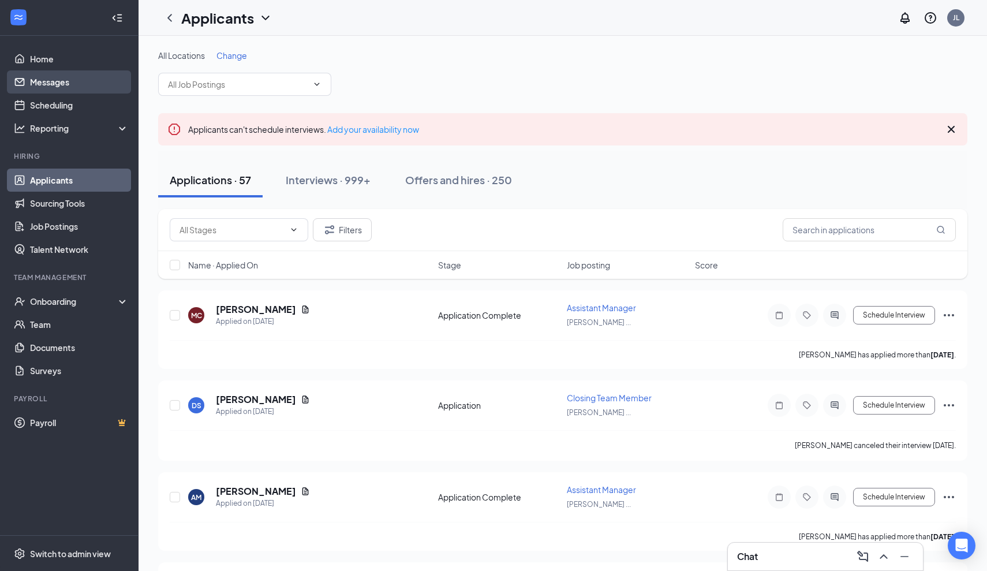
click at [96, 85] on link "Messages" at bounding box center [79, 81] width 99 height 23
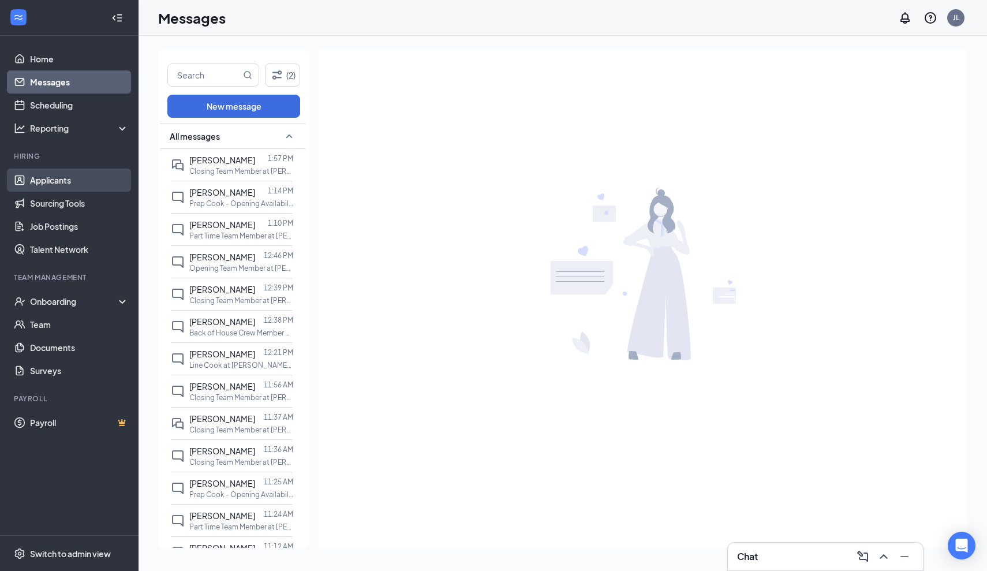
click at [80, 181] on link "Applicants" at bounding box center [79, 180] width 99 height 23
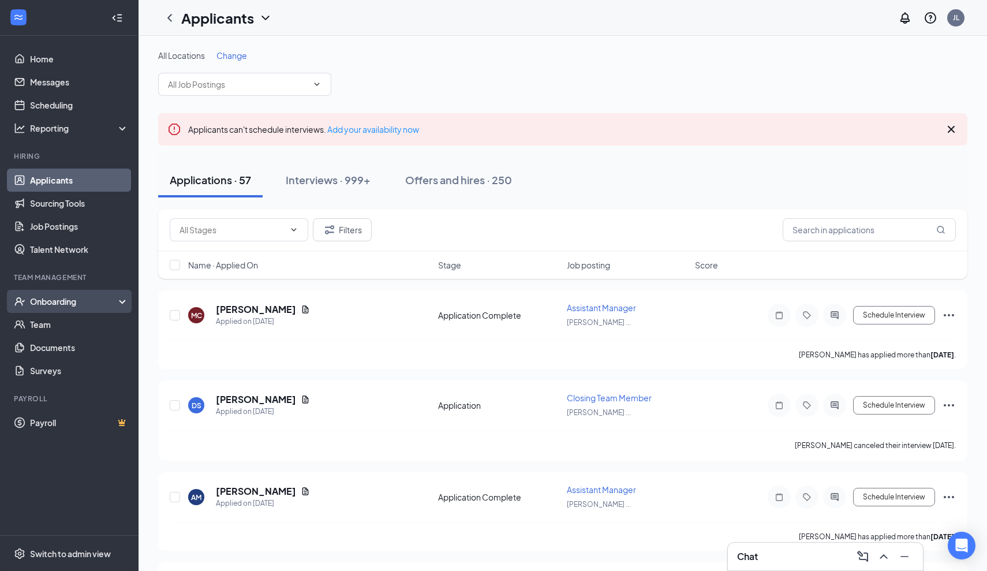
click at [62, 301] on div "Onboarding" at bounding box center [74, 302] width 89 height 12
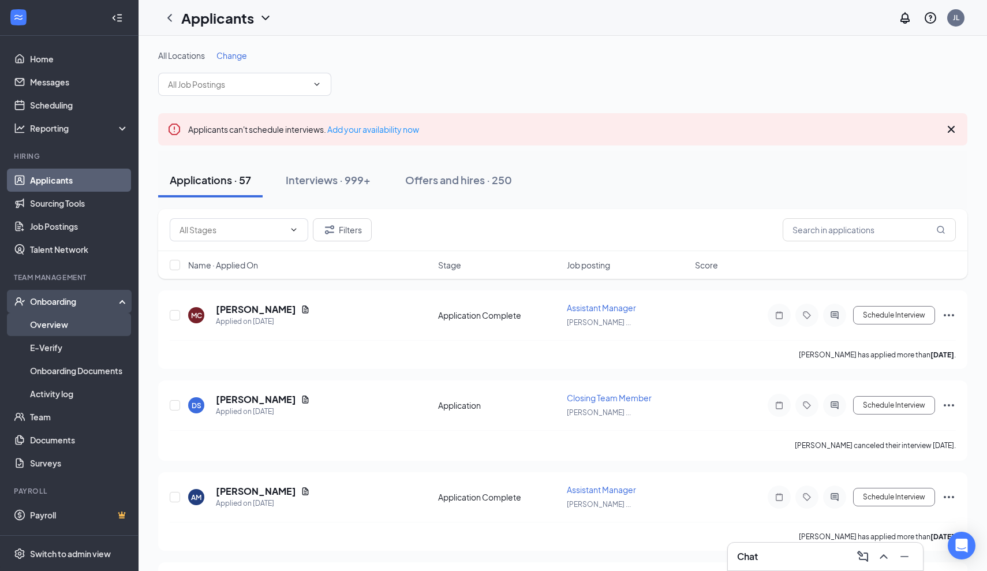
click at [61, 319] on link "Overview" at bounding box center [79, 324] width 99 height 23
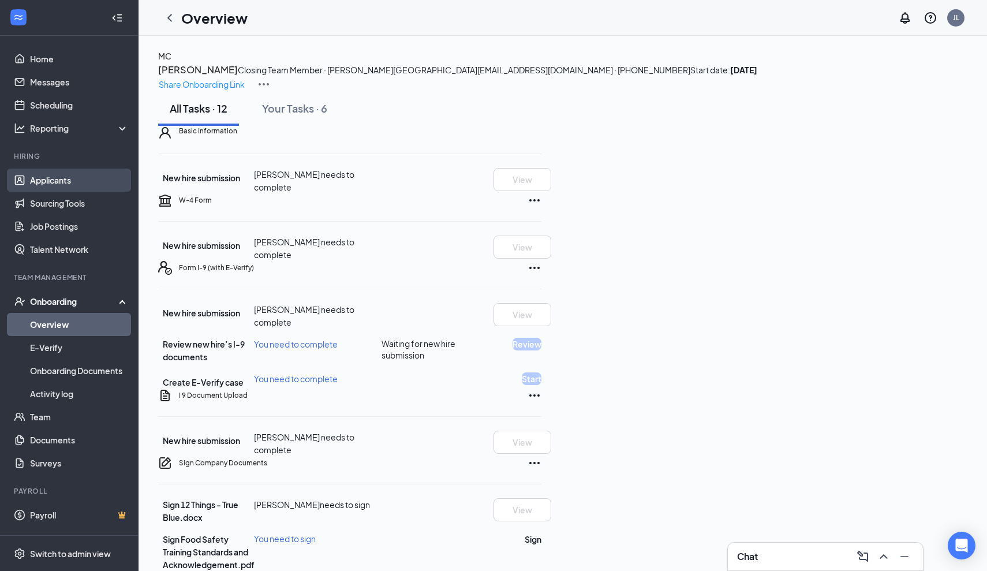
click at [72, 180] on link "Applicants" at bounding box center [79, 180] width 99 height 23
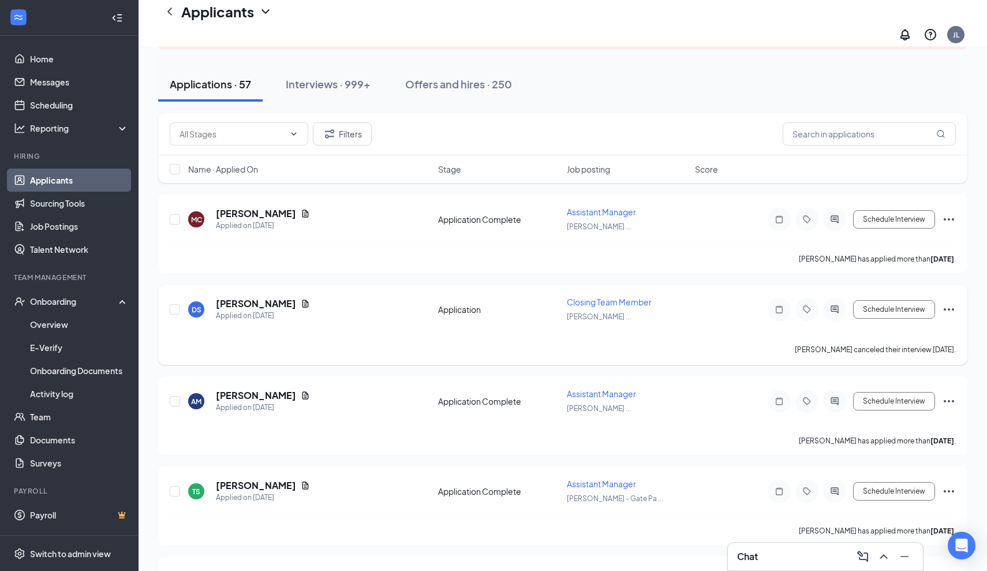
scroll to position [117, 0]
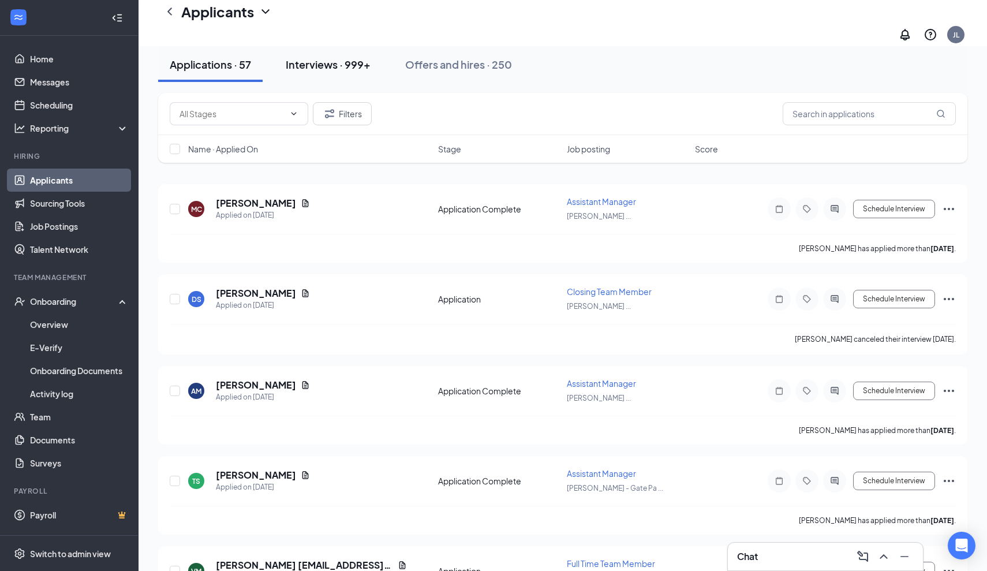
click at [338, 76] on button "Interviews · 999+" at bounding box center [328, 64] width 108 height 35
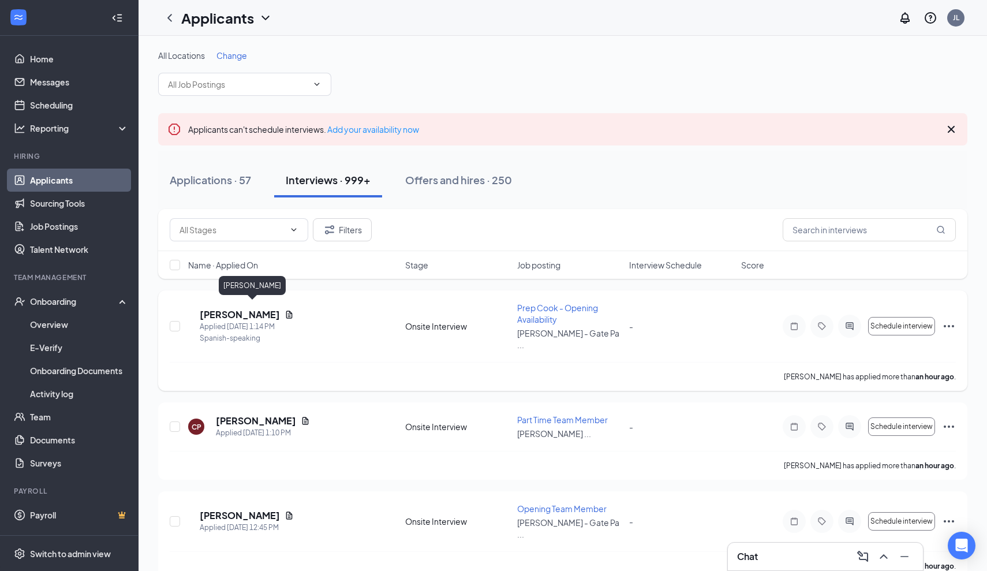
click at [244, 308] on h5 "[PERSON_NAME]" at bounding box center [240, 314] width 80 height 13
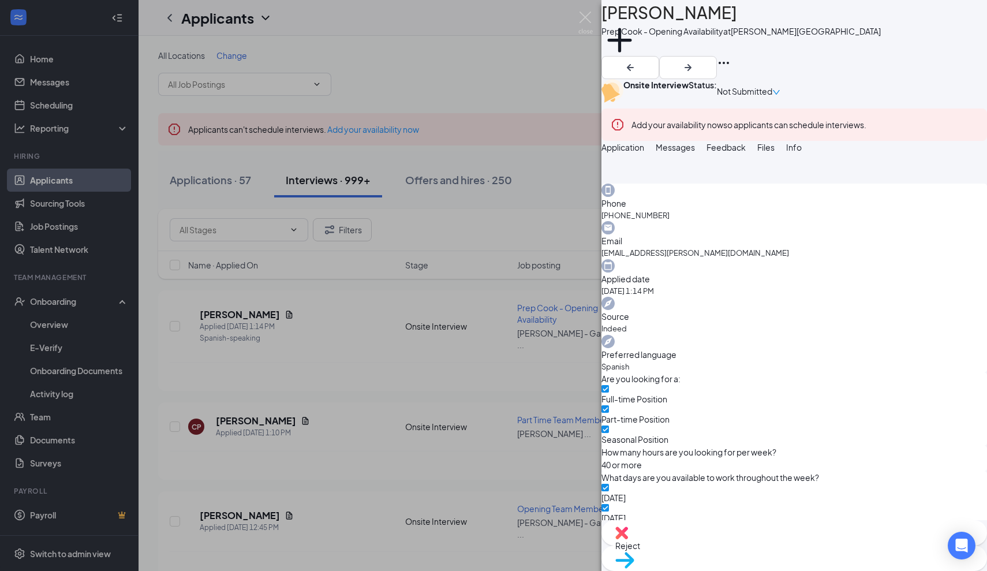
scroll to position [328, 0]
click at [585, 16] on img at bounding box center [585, 23] width 14 height 23
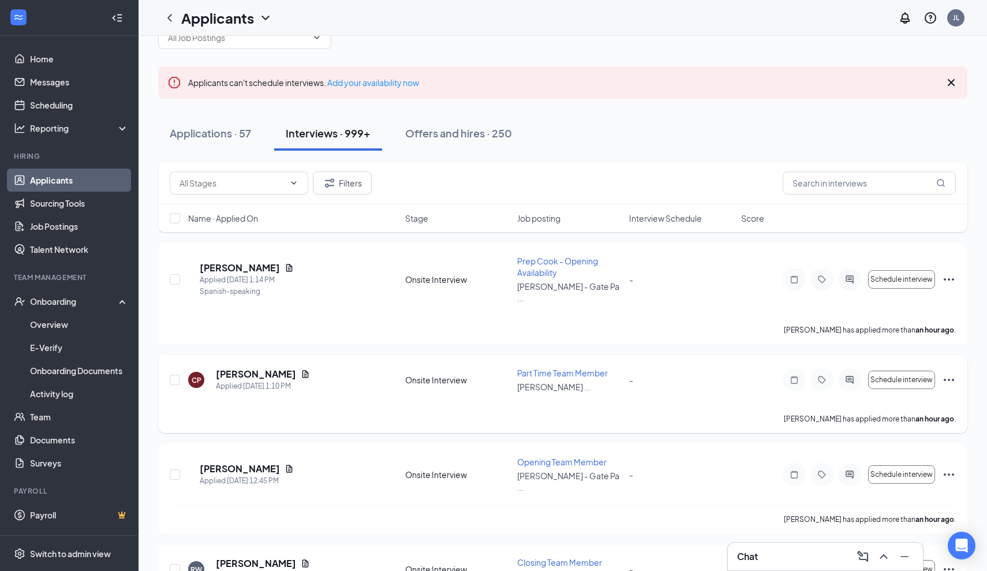
scroll to position [63, 0]
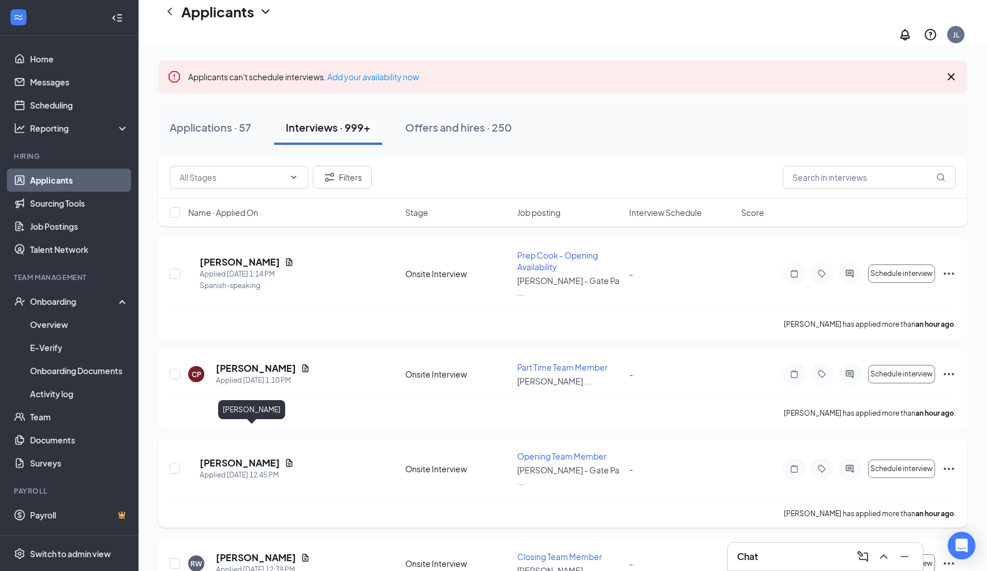
click at [236, 457] on h5 "[PERSON_NAME]" at bounding box center [240, 463] width 80 height 13
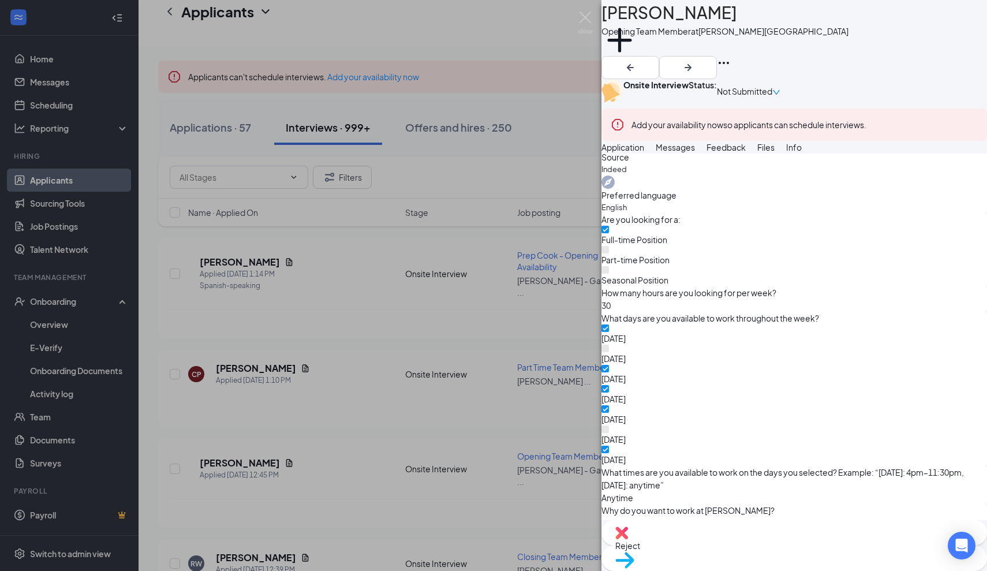
scroll to position [491, 0]
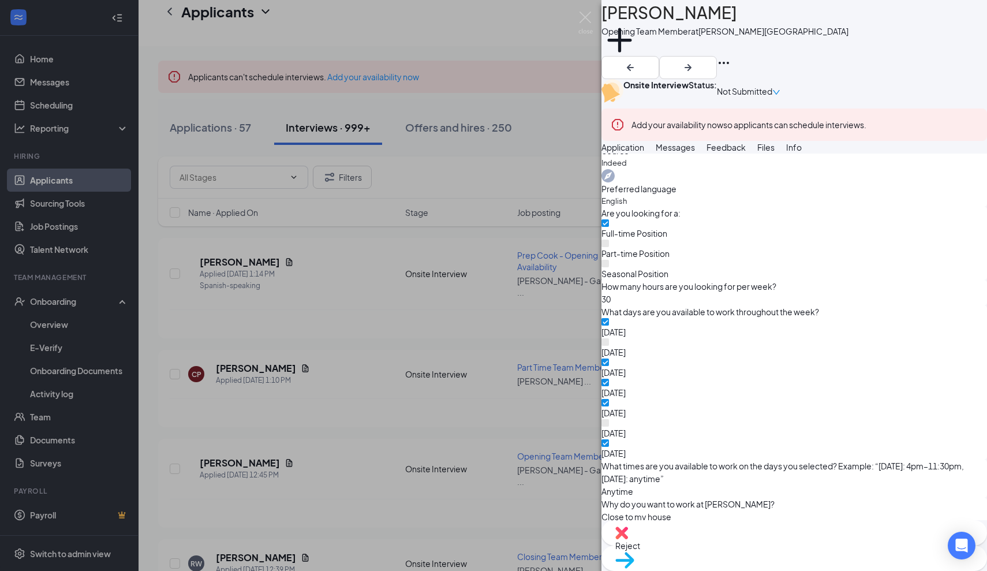
click at [338, 270] on div "JV Joshua Vail Opening Team Member at Culver's - Gate Parkway Add a tag Onsite …" at bounding box center [493, 285] width 987 height 571
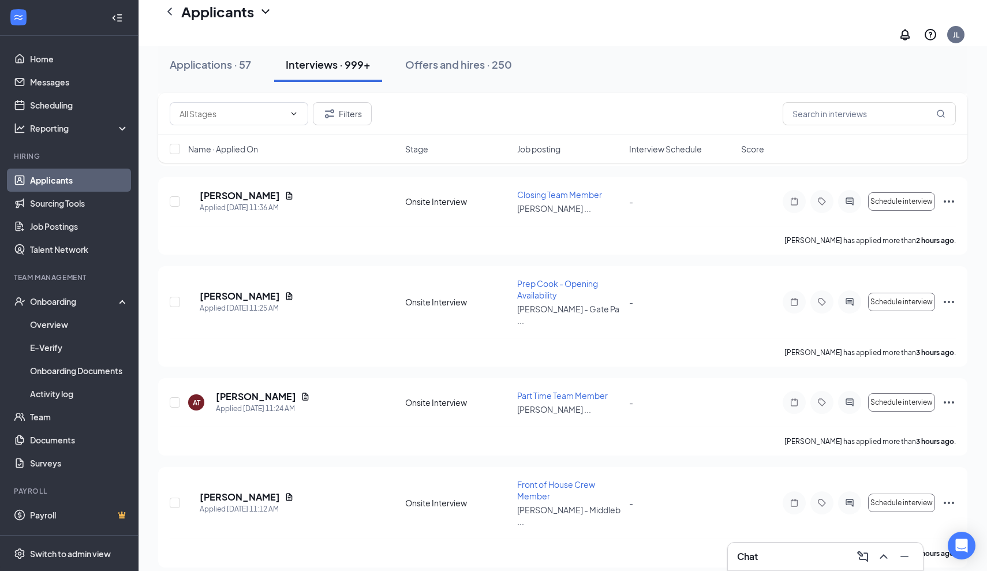
scroll to position [828, 0]
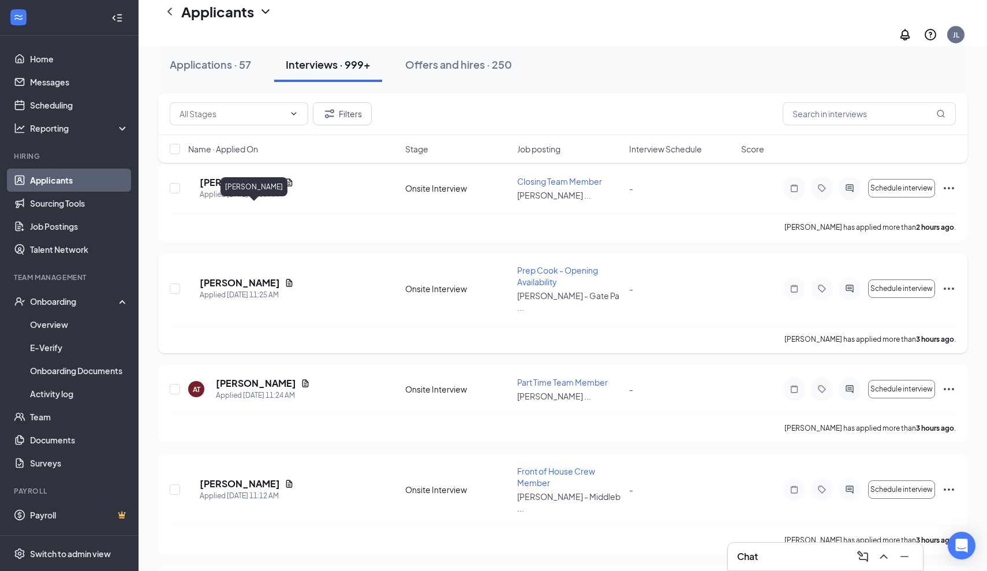
click at [251, 277] on h5 "[PERSON_NAME]" at bounding box center [240, 283] width 80 height 13
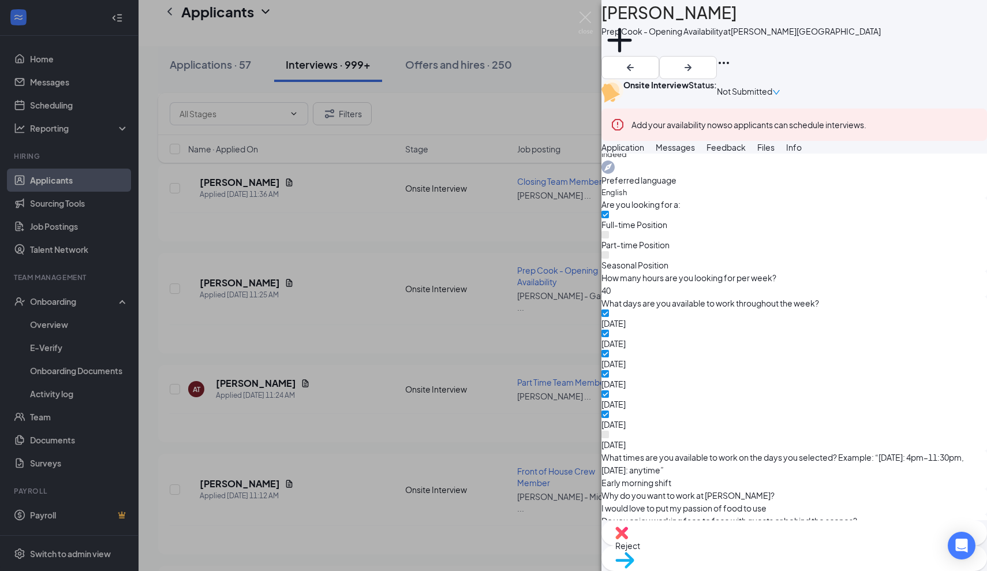
scroll to position [499, 0]
click at [413, 378] on div "JH Justin Hancock Prep Cook - Opening Availability at Culver's - Gate Parkway A…" at bounding box center [493, 285] width 987 height 571
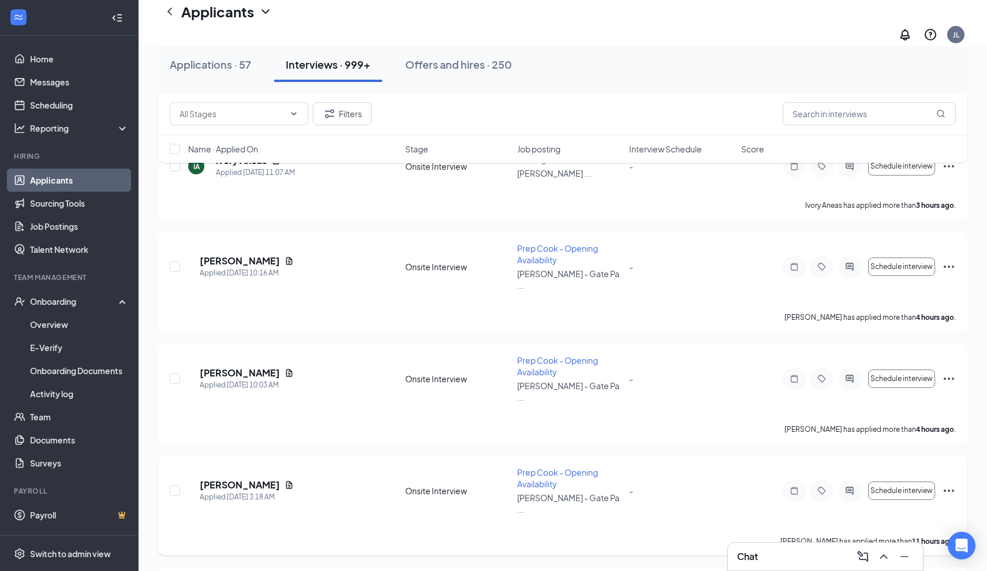
scroll to position [1475, 0]
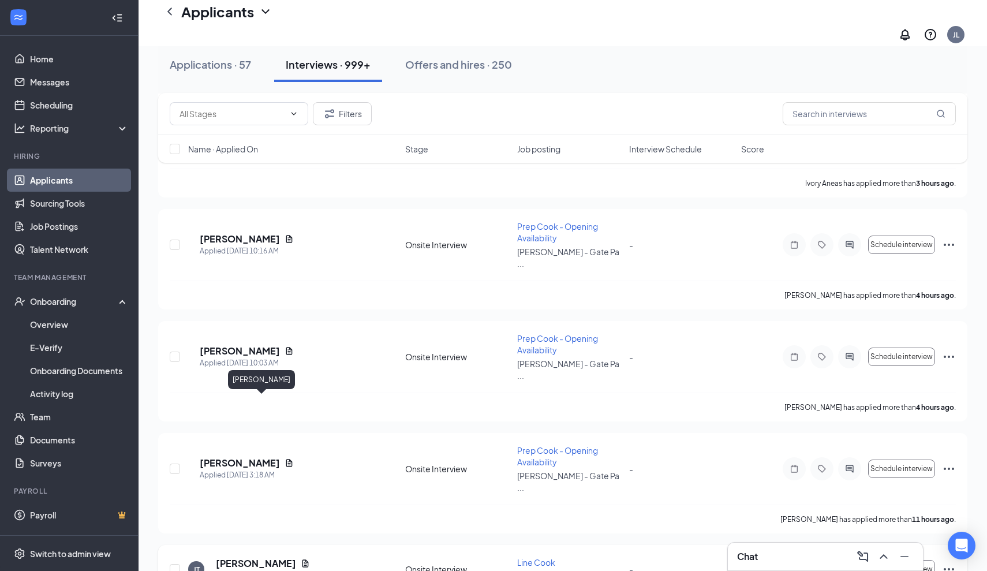
click at [294, 557] on h5 "Journee Thompson-Dungie" at bounding box center [256, 563] width 80 height 13
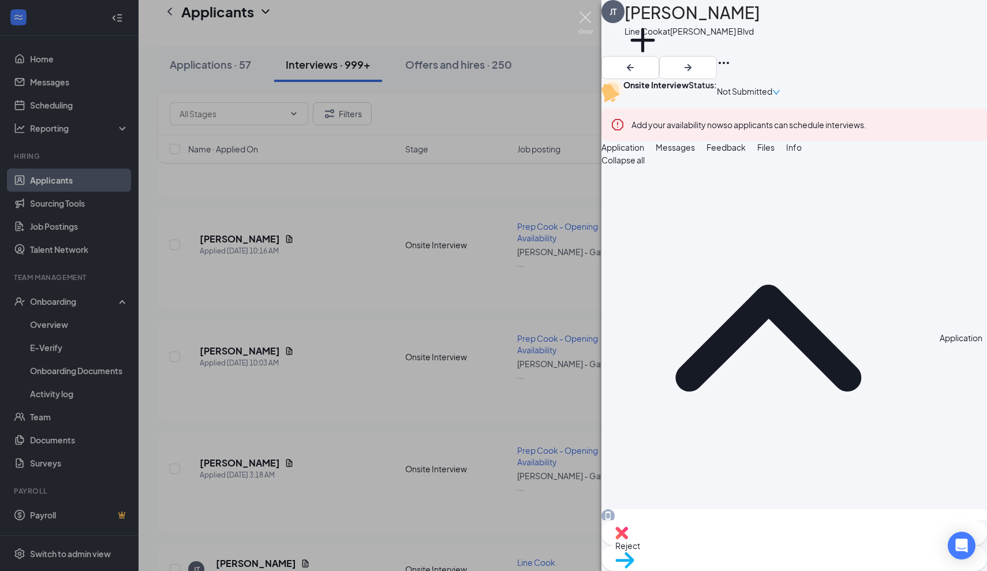
click at [588, 22] on img at bounding box center [585, 23] width 14 height 23
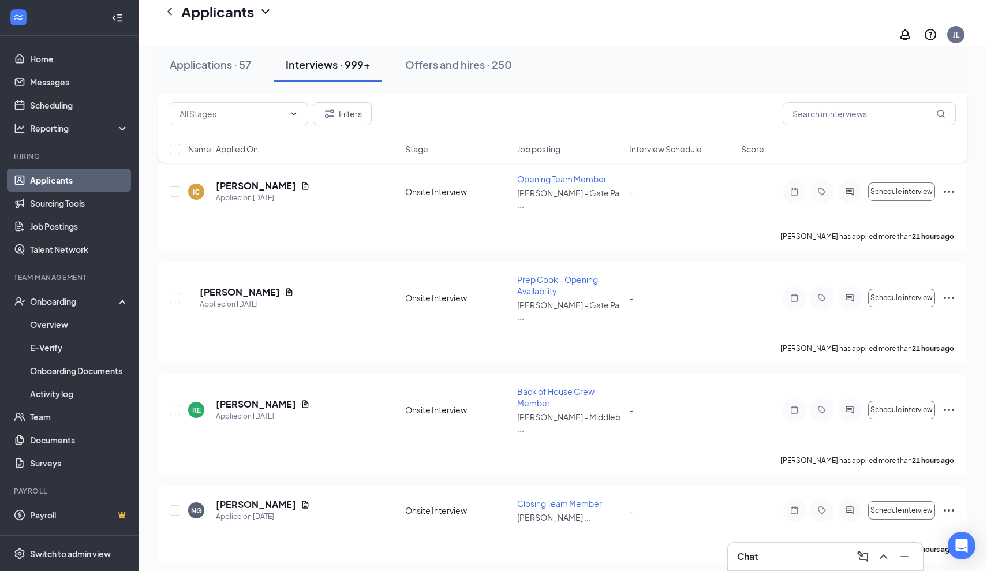
scroll to position [4182, 0]
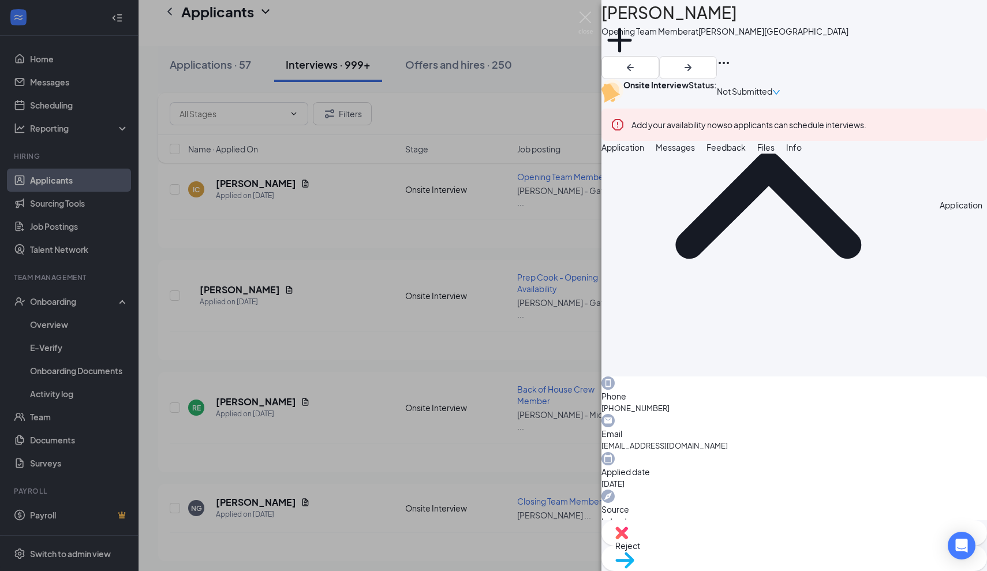
scroll to position [548, 0]
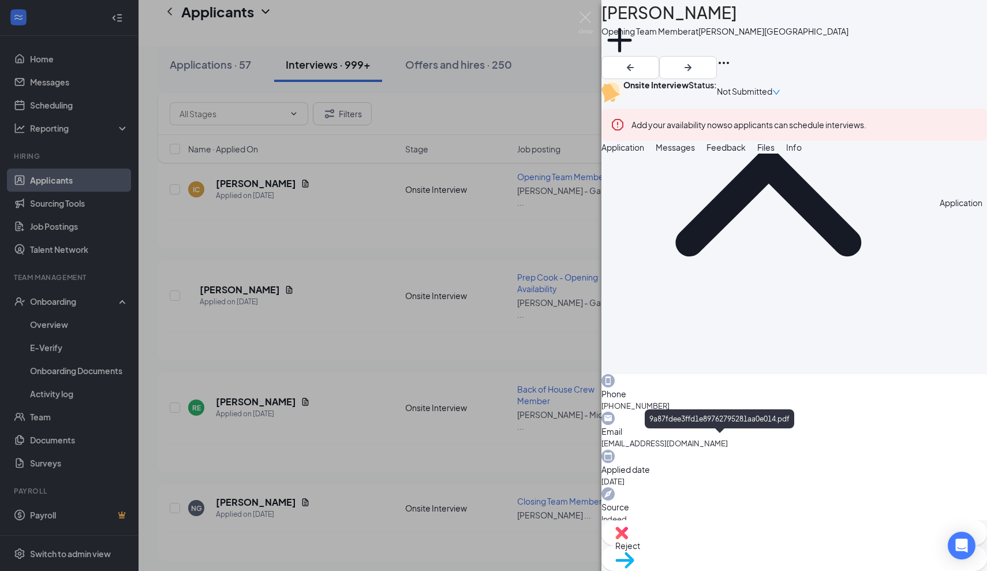
click at [357, 367] on div "OW Olivia Whitmoyer Opening Team Member at Culver's - Gate Parkway Add a tag On…" at bounding box center [493, 285] width 987 height 571
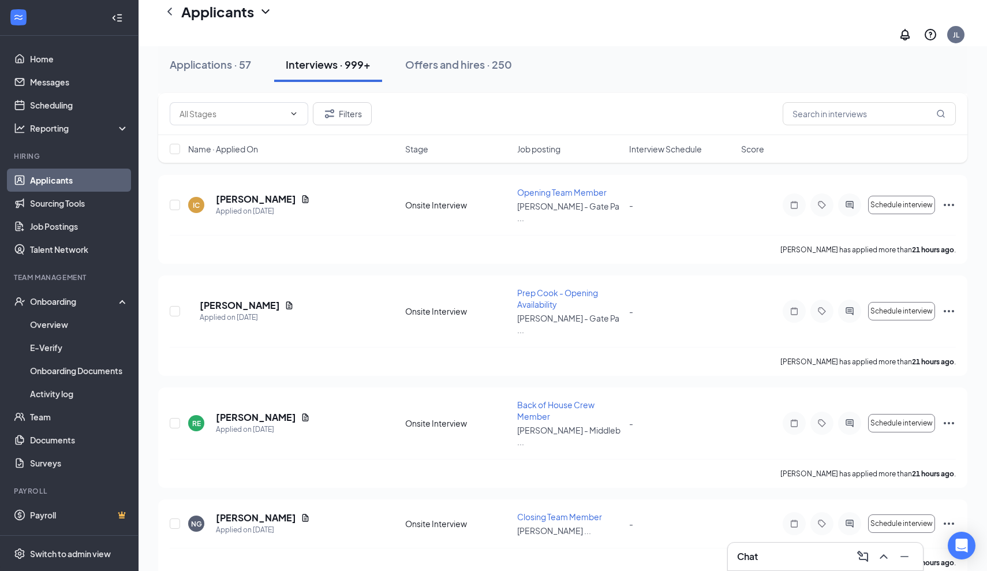
scroll to position [4169, 0]
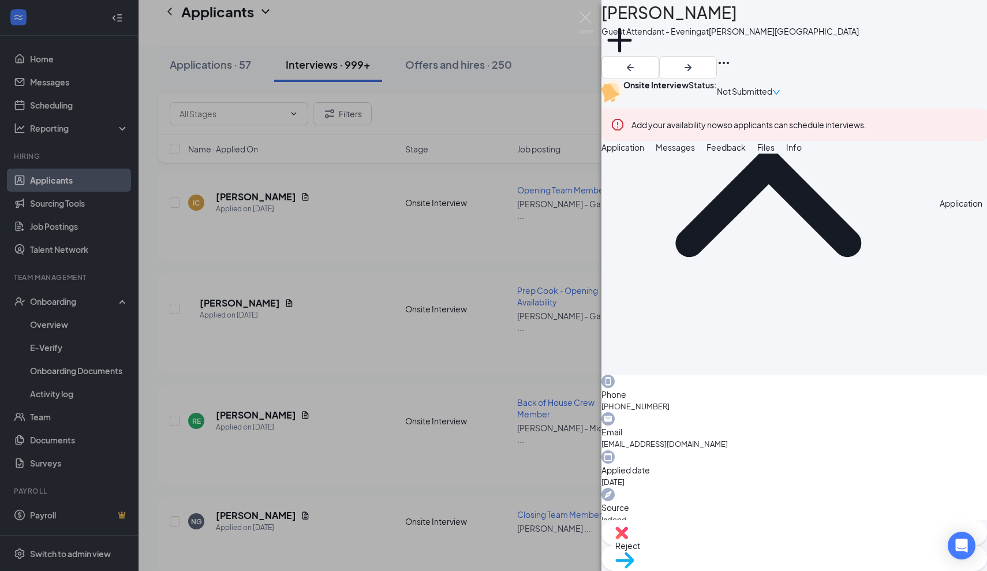
scroll to position [134, 0]
click at [420, 391] on div "AP Angelica Perez Guest Attendant - Evening at Culver's - Gate Parkway Add a ta…" at bounding box center [493, 285] width 987 height 571
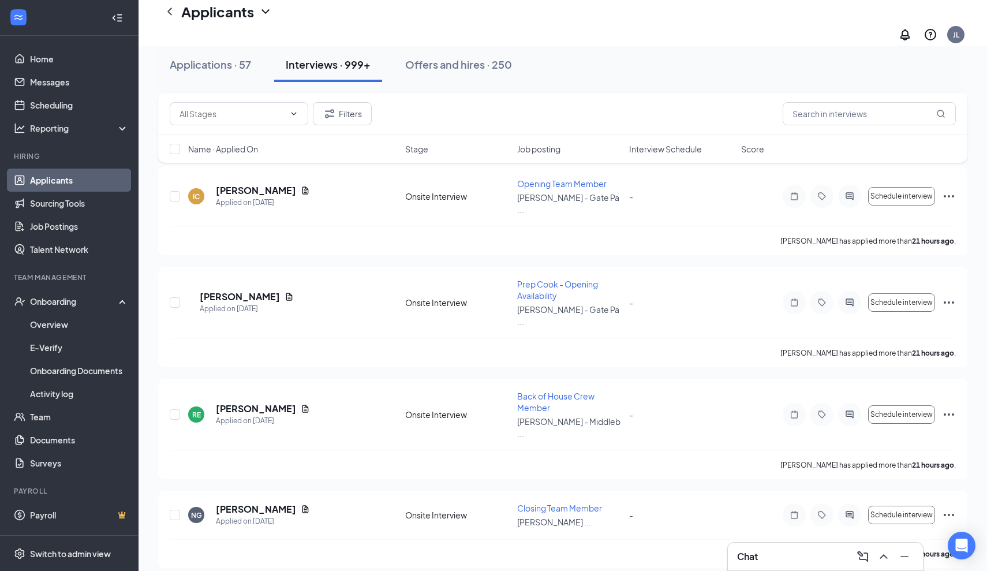
scroll to position [4275, 0]
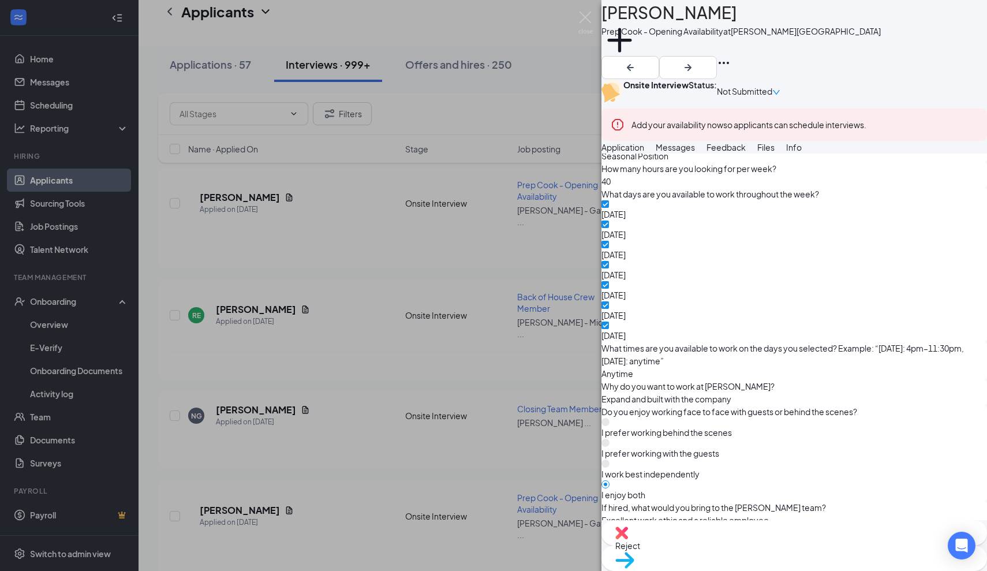
scroll to position [608, 0]
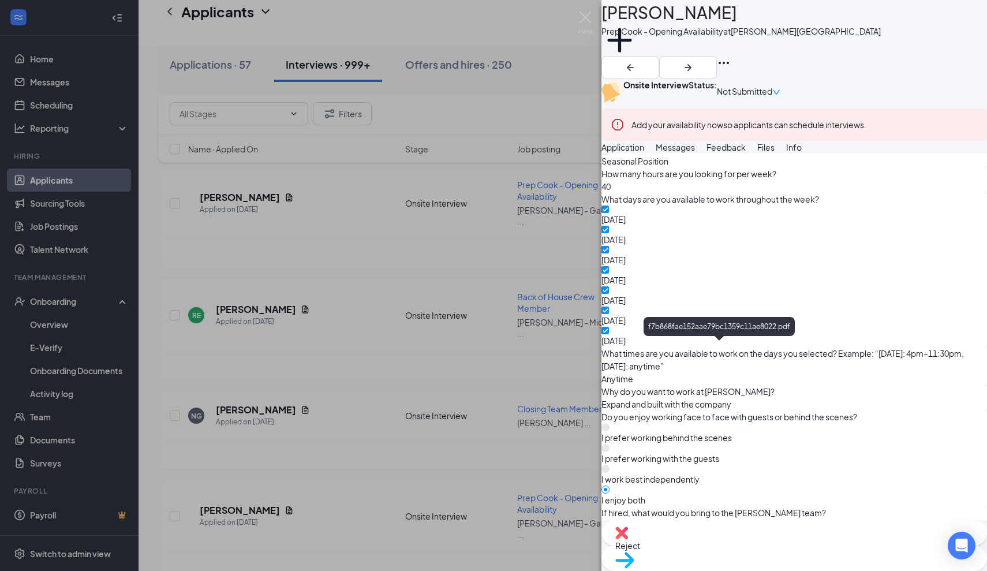
click at [343, 415] on div "CL Calvin Lane Prep Cook - Opening Availability at Culver's - Gate Parkway Add …" at bounding box center [493, 285] width 987 height 571
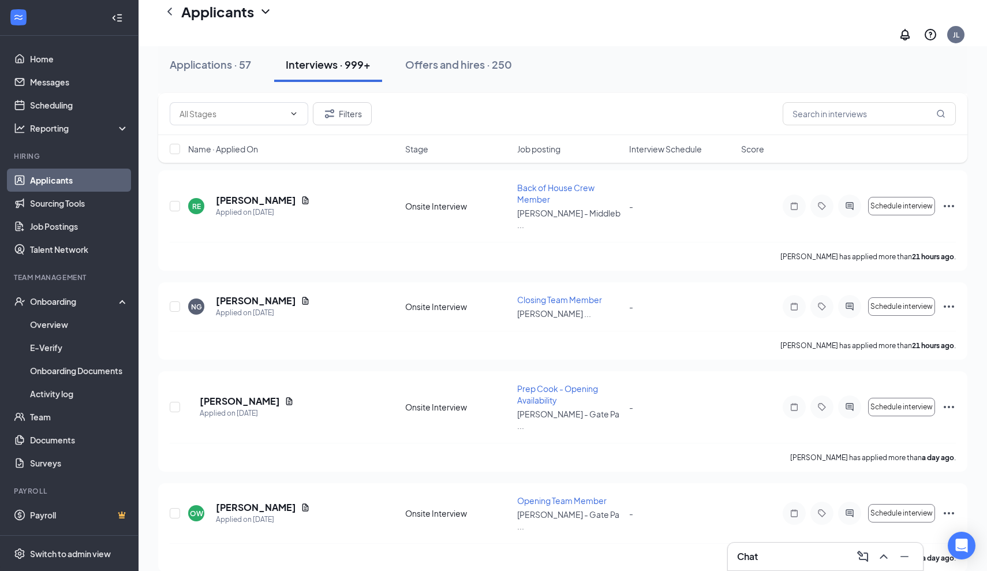
scroll to position [4406, 0]
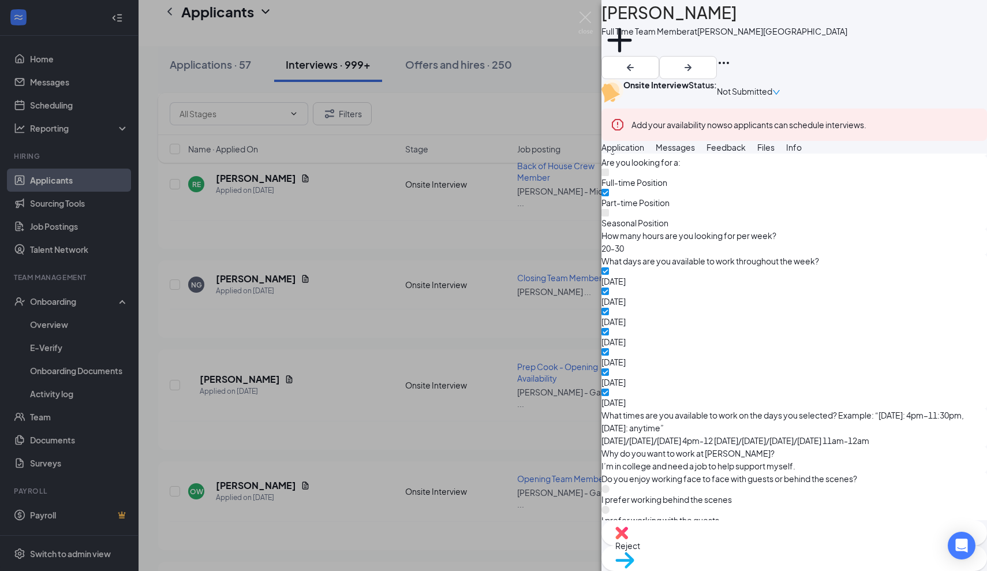
scroll to position [547, 0]
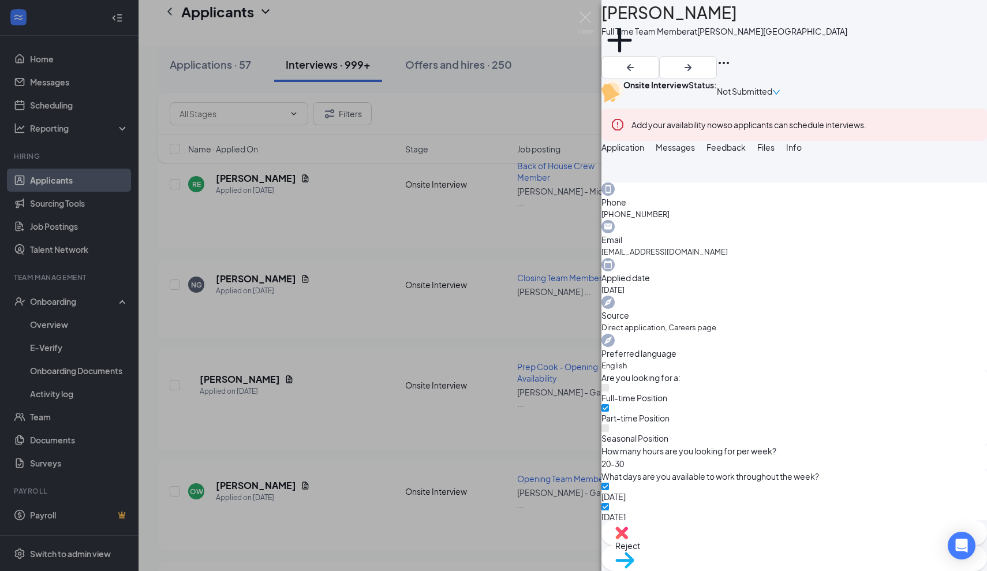
scroll to position [328, 0]
click at [584, 18] on img at bounding box center [585, 23] width 14 height 23
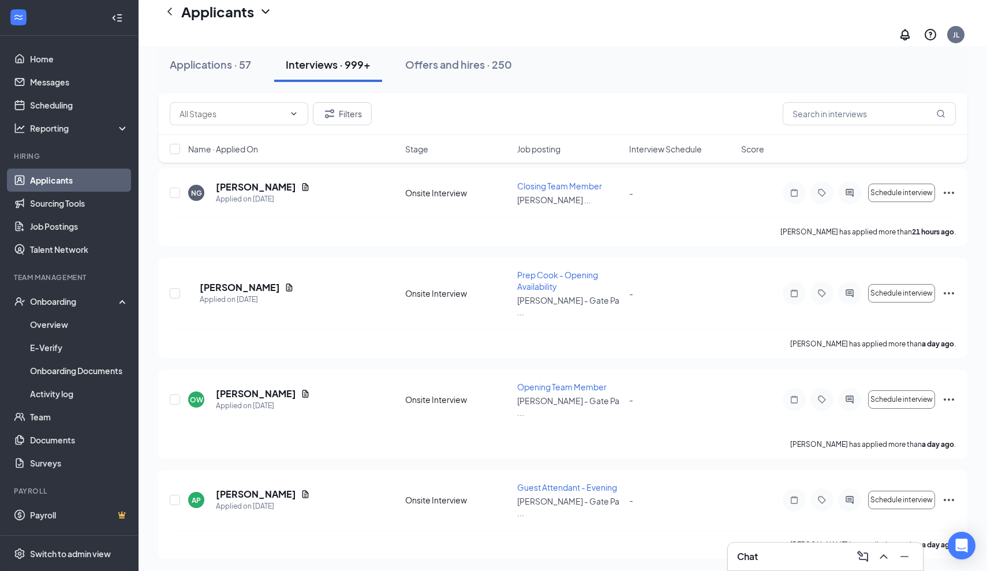
scroll to position [4498, 0]
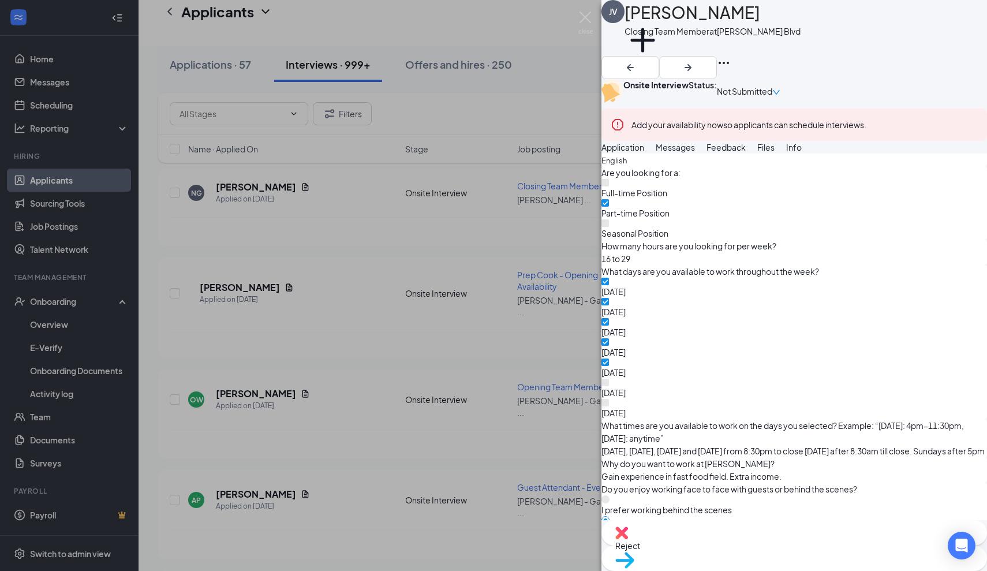
scroll to position [548, 0]
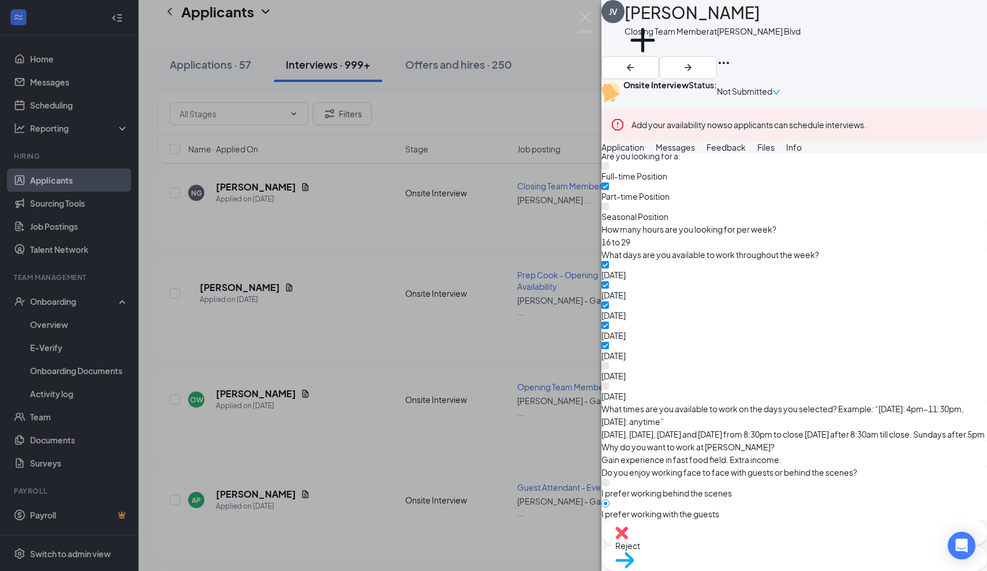
click at [406, 424] on div "JV Jose Vazquez Closing Team Member at Culver's - Hodges Blvd Add a tag Onsite …" at bounding box center [493, 285] width 987 height 571
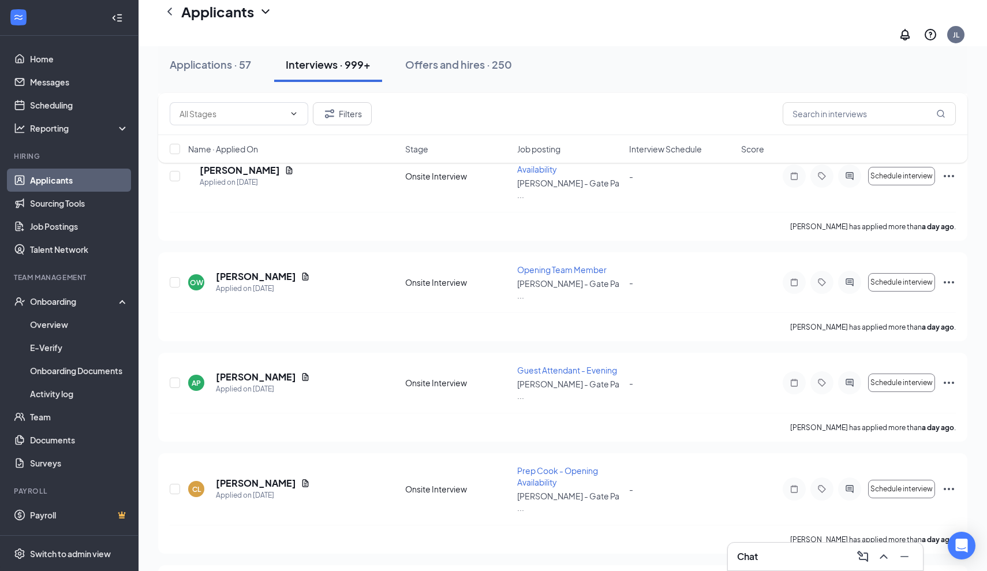
scroll to position [4691, 0]
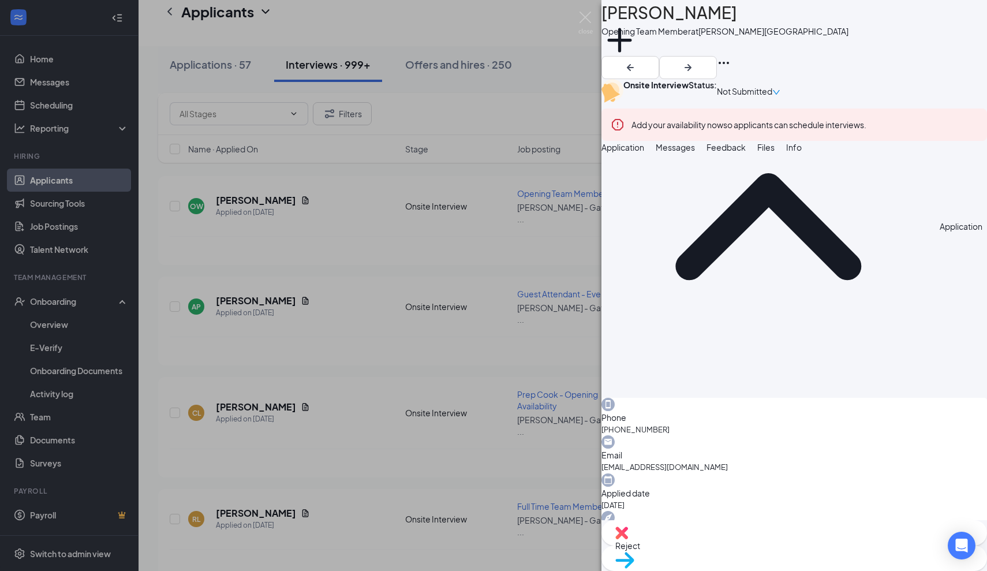
scroll to position [522, 0]
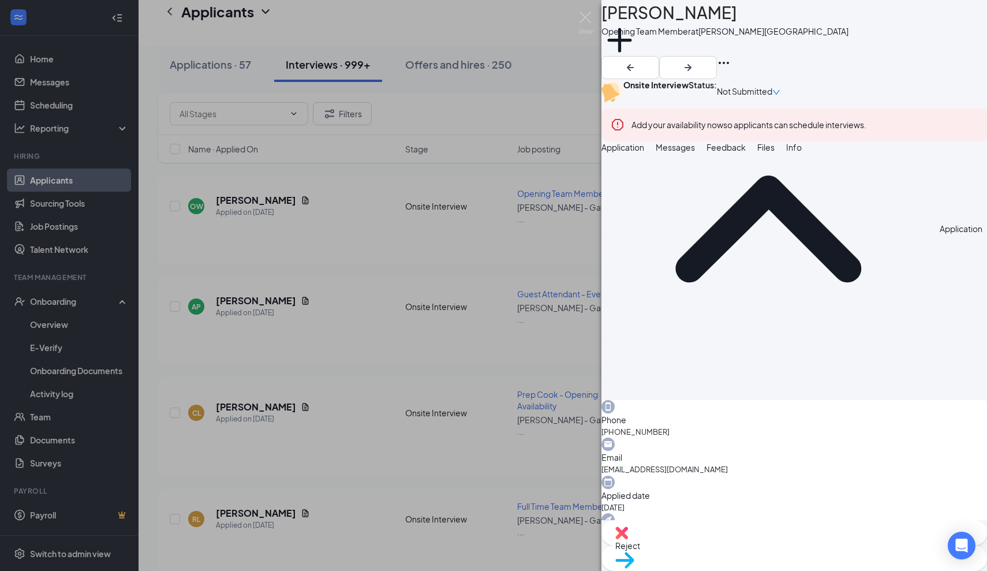
click at [397, 377] on div "TS Tracy Smith Opening Team Member at Culver's - Gate Parkway Add a tag Onsite …" at bounding box center [493, 285] width 987 height 571
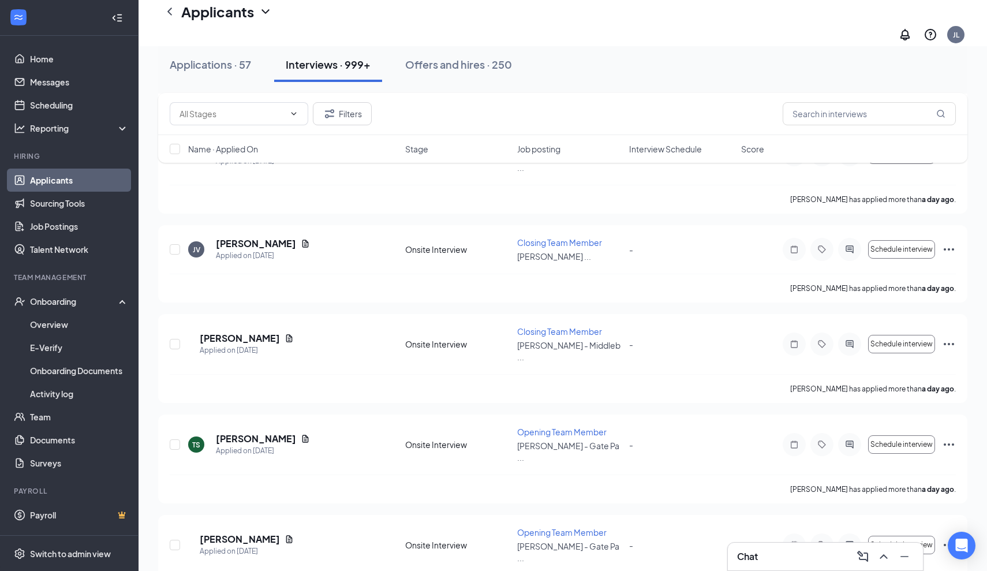
scroll to position [5056, 0]
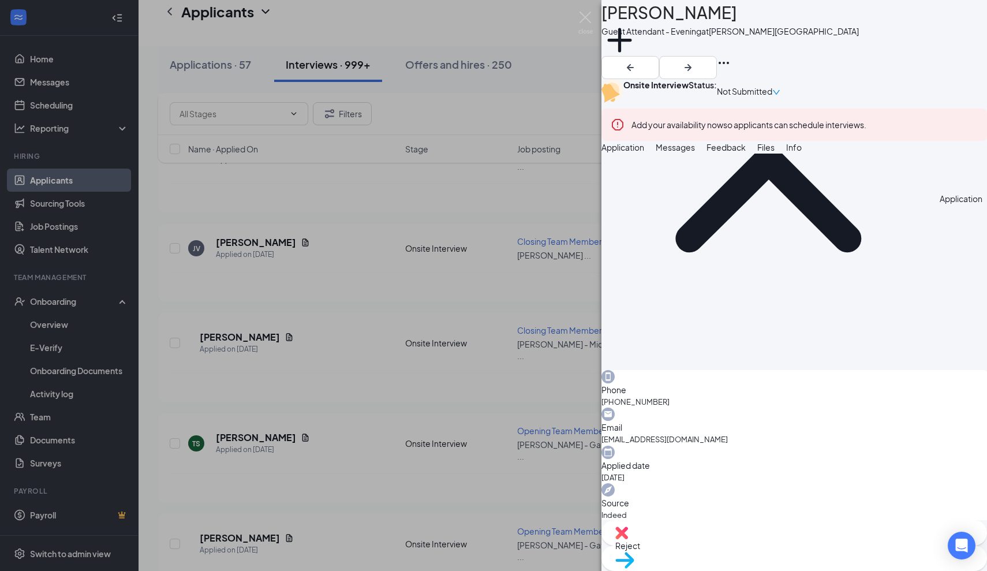
scroll to position [139, 0]
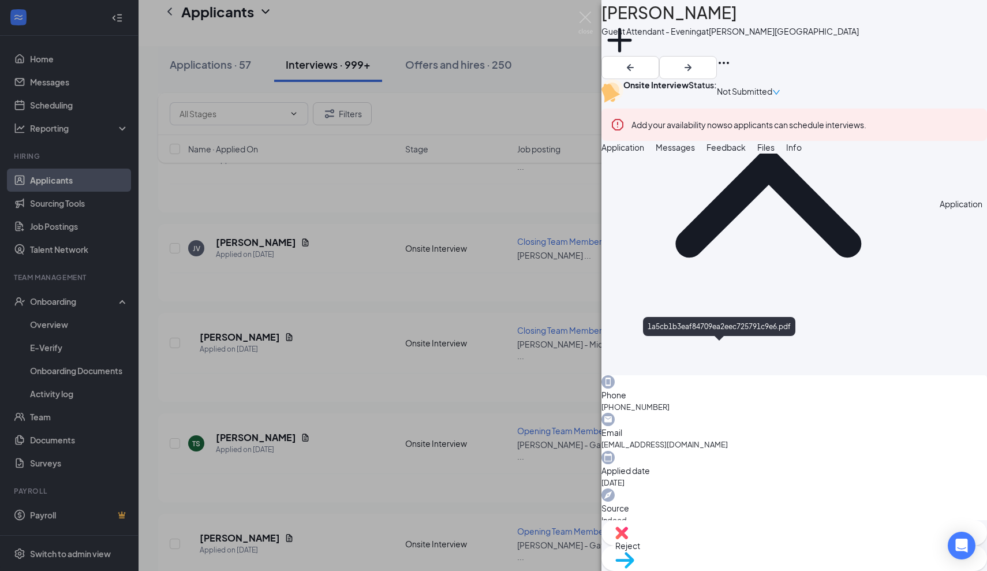
click at [365, 385] on div "ER Elizabeth Ryan Guest Attendant - Evening at Culver's - Gate Parkway Add a ta…" at bounding box center [493, 285] width 987 height 571
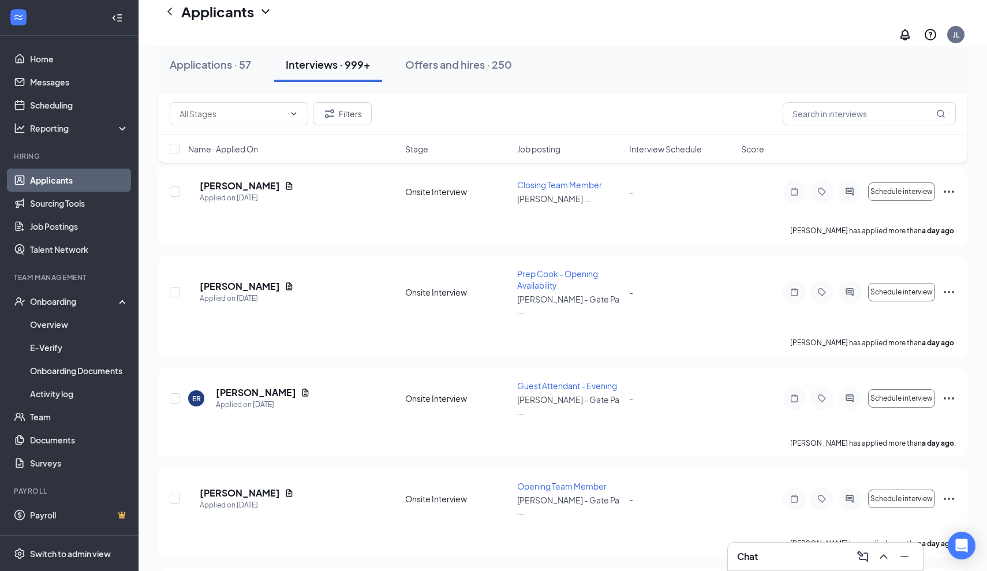
scroll to position [5518, 0]
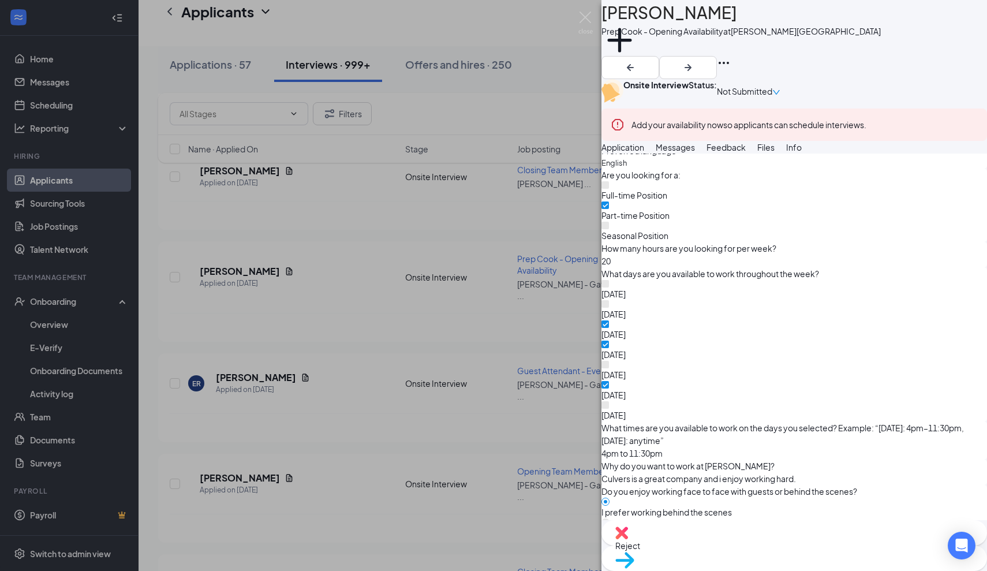
scroll to position [531, 0]
click at [360, 438] on div "AD Aaron Davis Prep Cook - Opening Availability at Culver's - Gate Parkway Add …" at bounding box center [493, 285] width 987 height 571
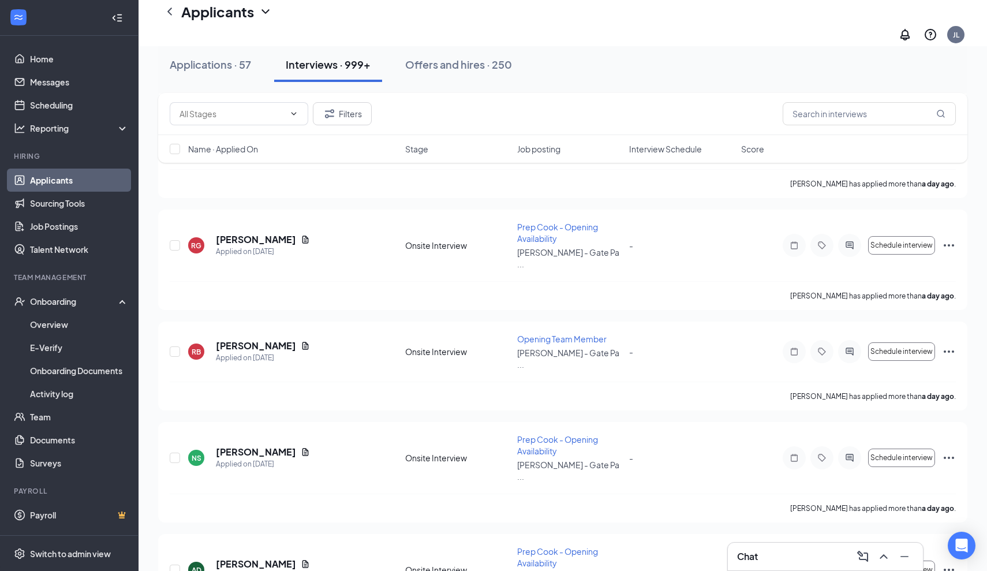
scroll to position [5978, 0]
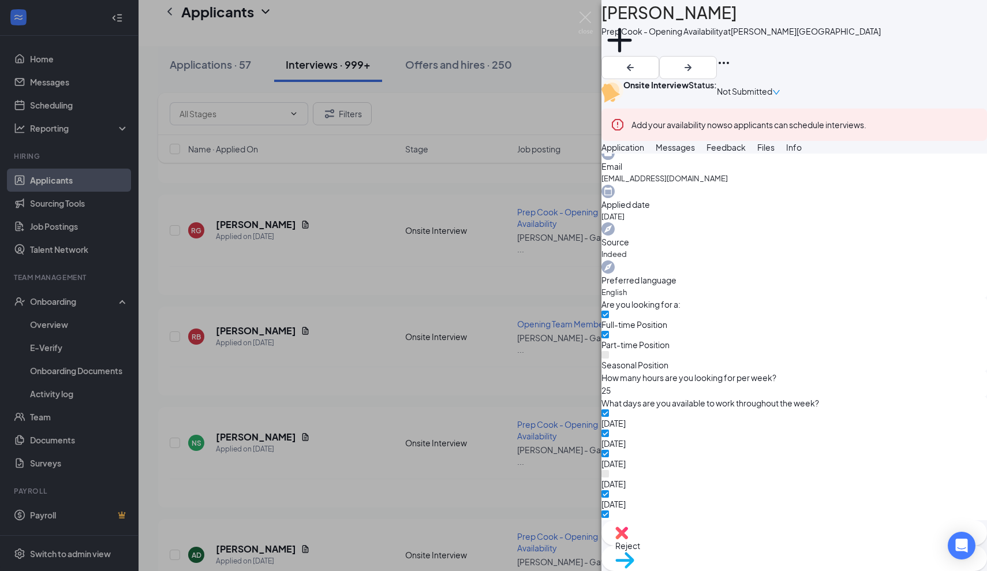
scroll to position [388, 0]
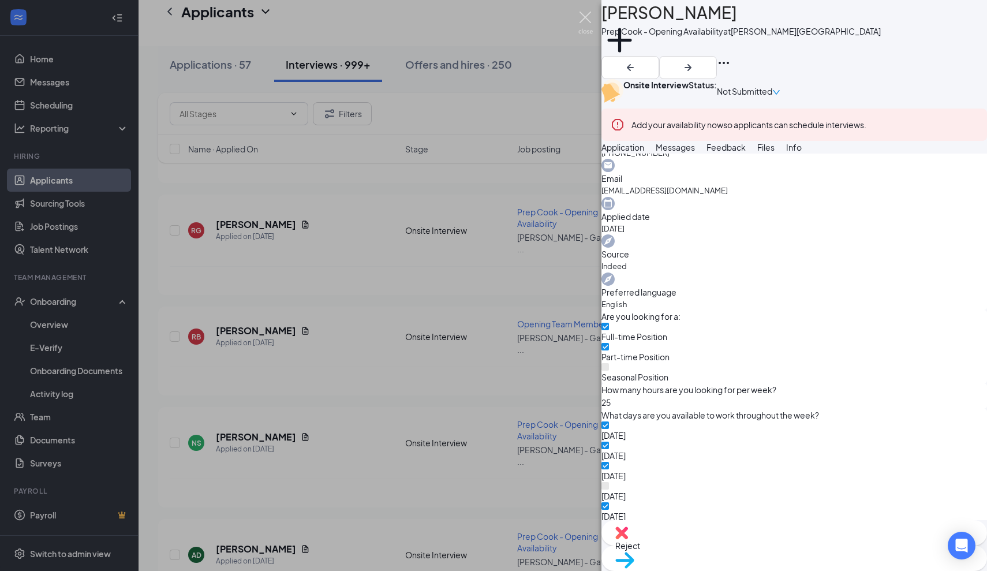
click at [585, 17] on img at bounding box center [585, 23] width 14 height 23
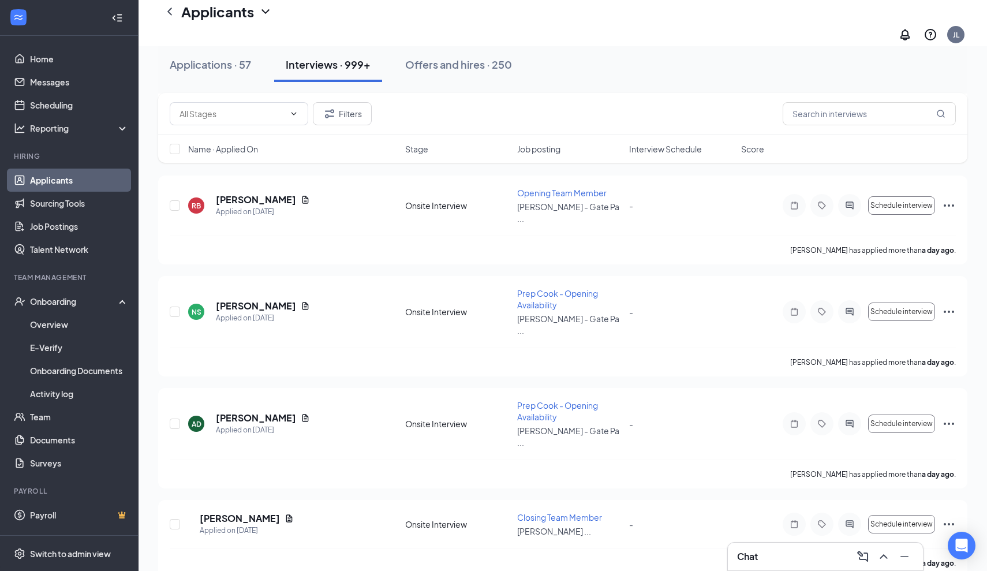
scroll to position [6114, 0]
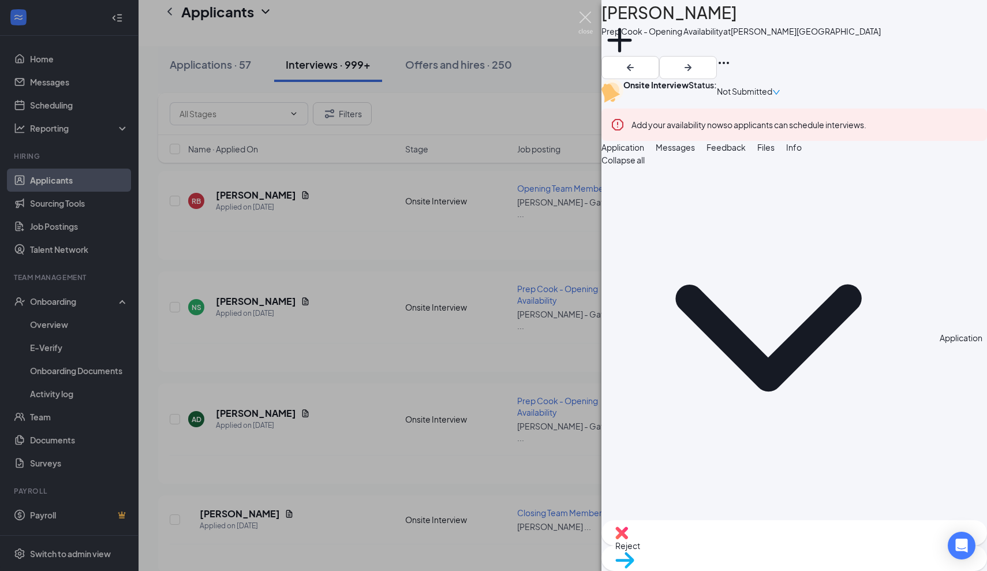
click at [587, 13] on img at bounding box center [585, 23] width 14 height 23
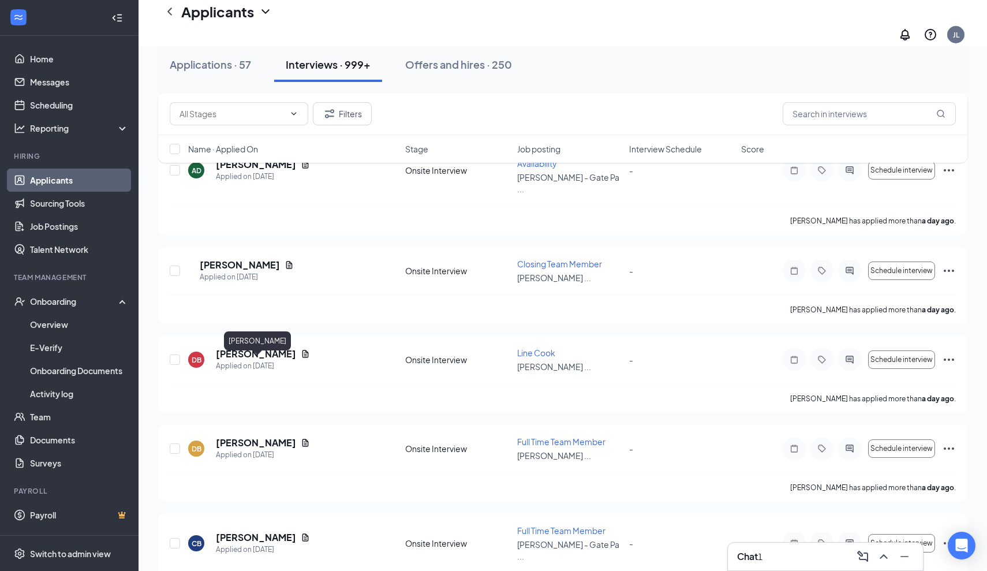
scroll to position [6364, 0]
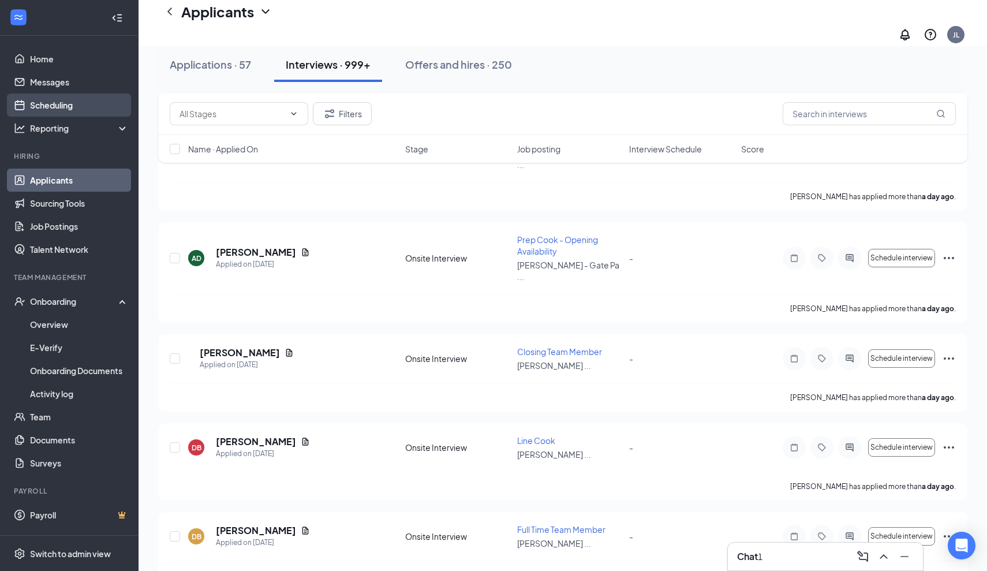
click at [57, 96] on link "Scheduling" at bounding box center [79, 105] width 99 height 23
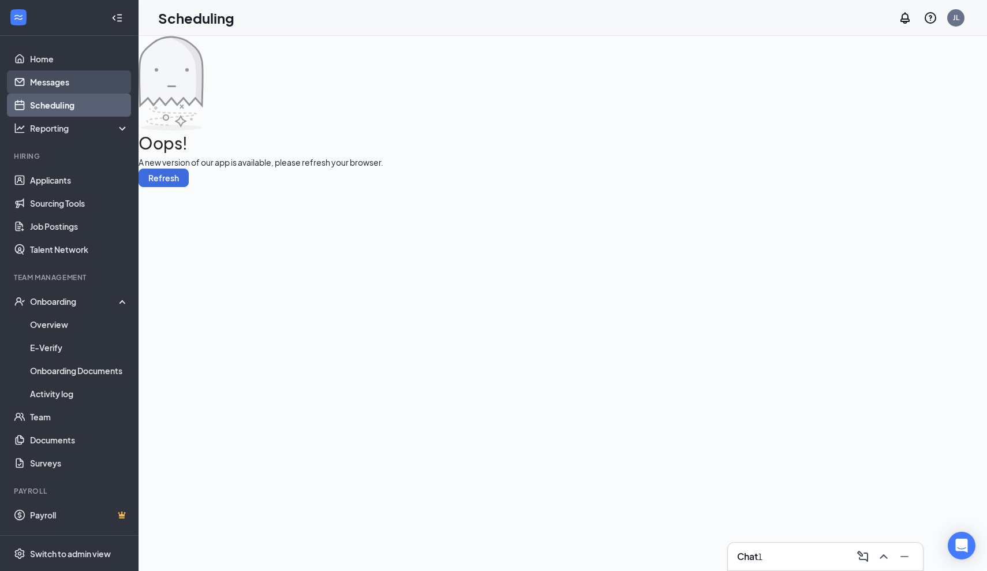
click at [54, 88] on link "Messages" at bounding box center [79, 81] width 99 height 23
click at [189, 187] on button "Refresh" at bounding box center [164, 178] width 50 height 18
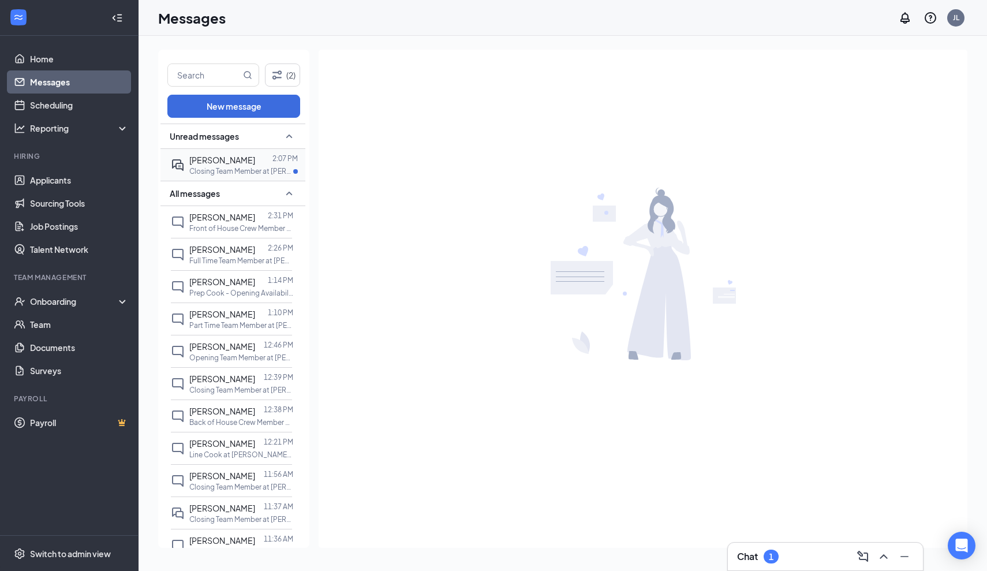
click at [234, 165] on div "[PERSON_NAME]" at bounding box center [222, 160] width 66 height 13
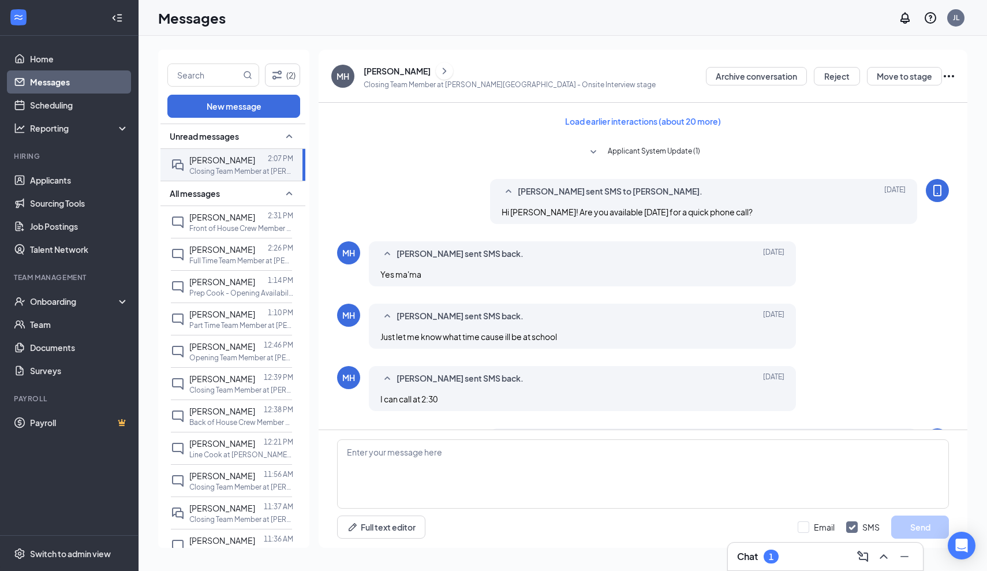
scroll to position [305, 0]
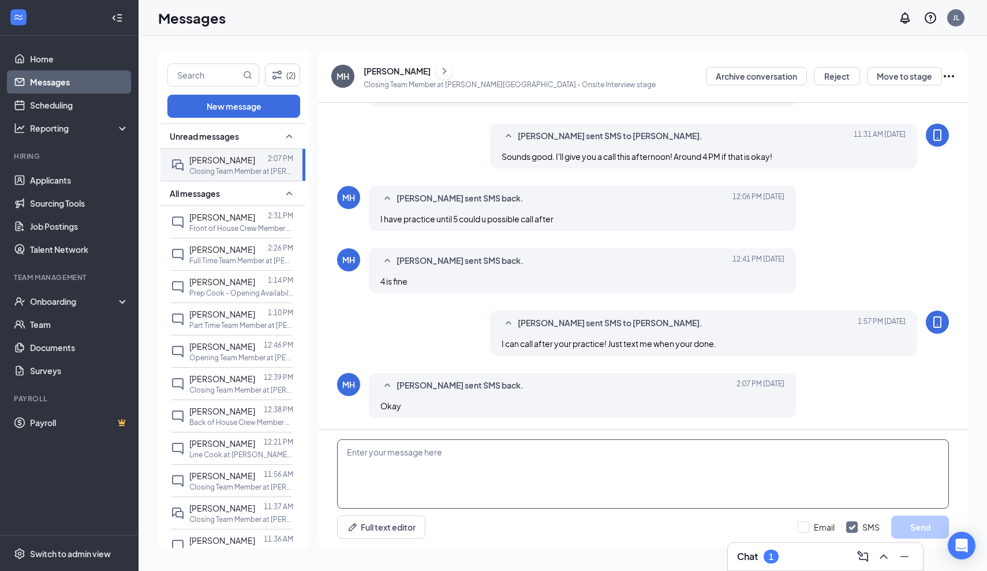
click at [432, 472] on textarea at bounding box center [643, 473] width 612 height 69
